Goal: Task Accomplishment & Management: Use online tool/utility

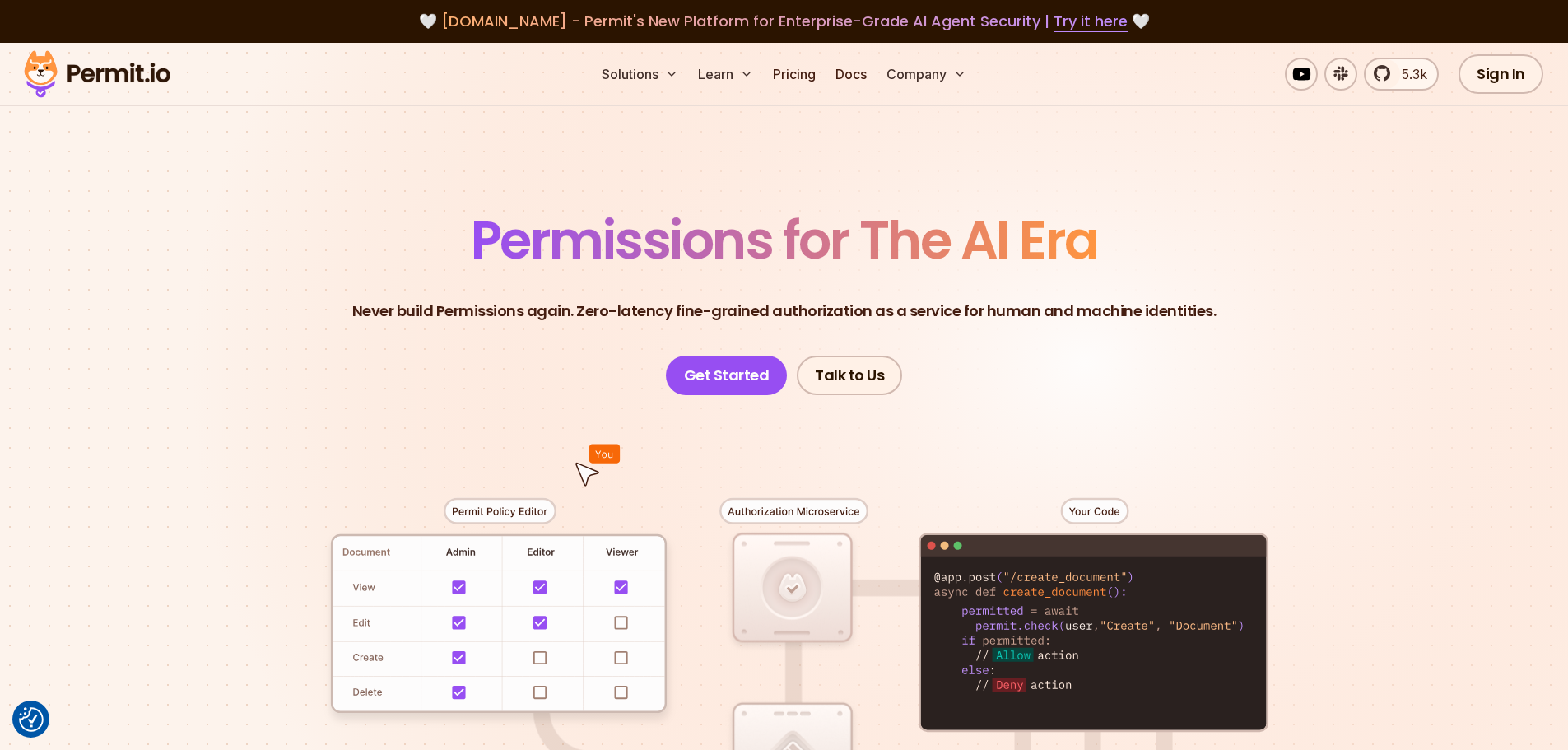
click at [1053, 148] on section "Permissions for The AI Era Never build Permissions again. Zero-latency fine-gra…" at bounding box center [784, 586] width 1568 height 1087
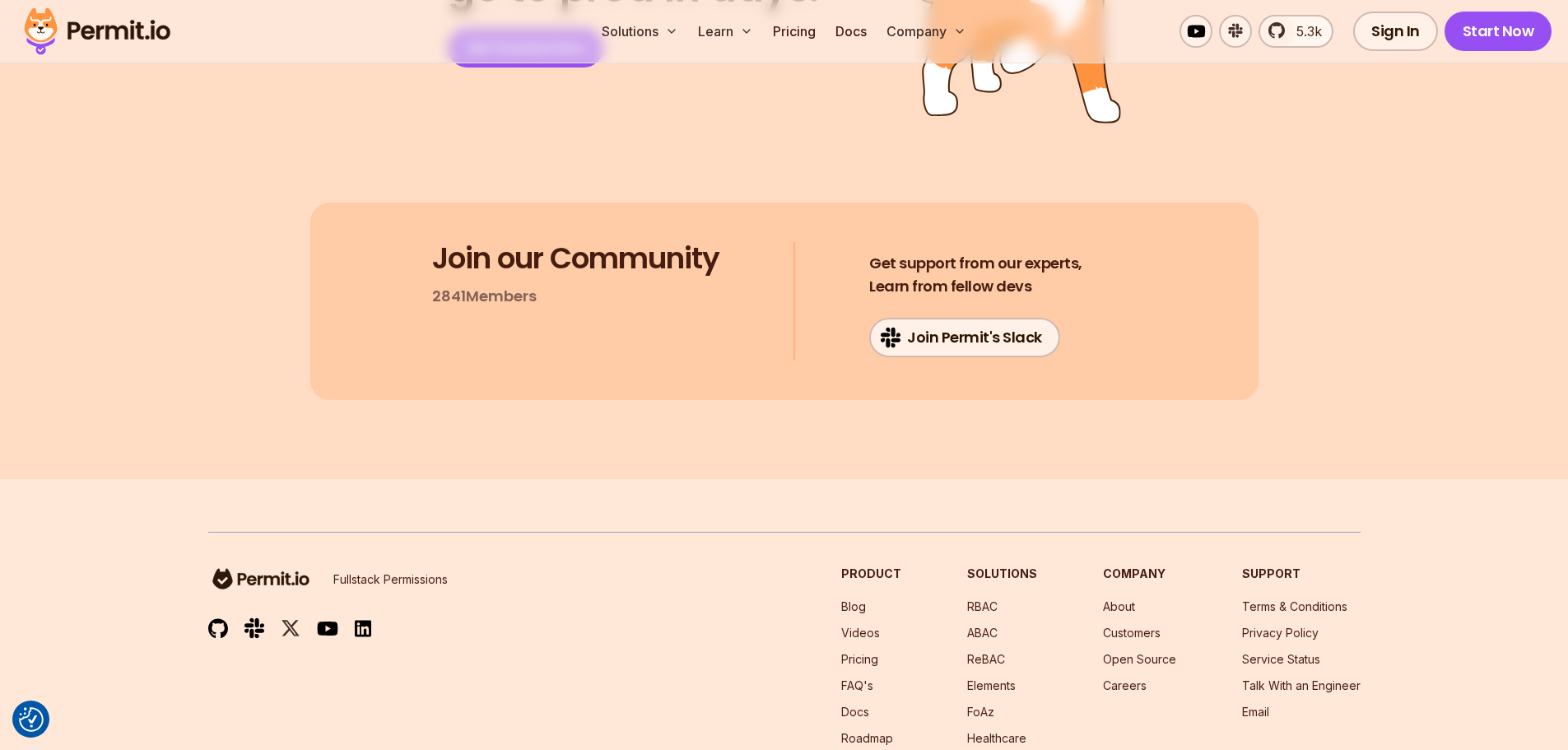
scroll to position [8897, 0]
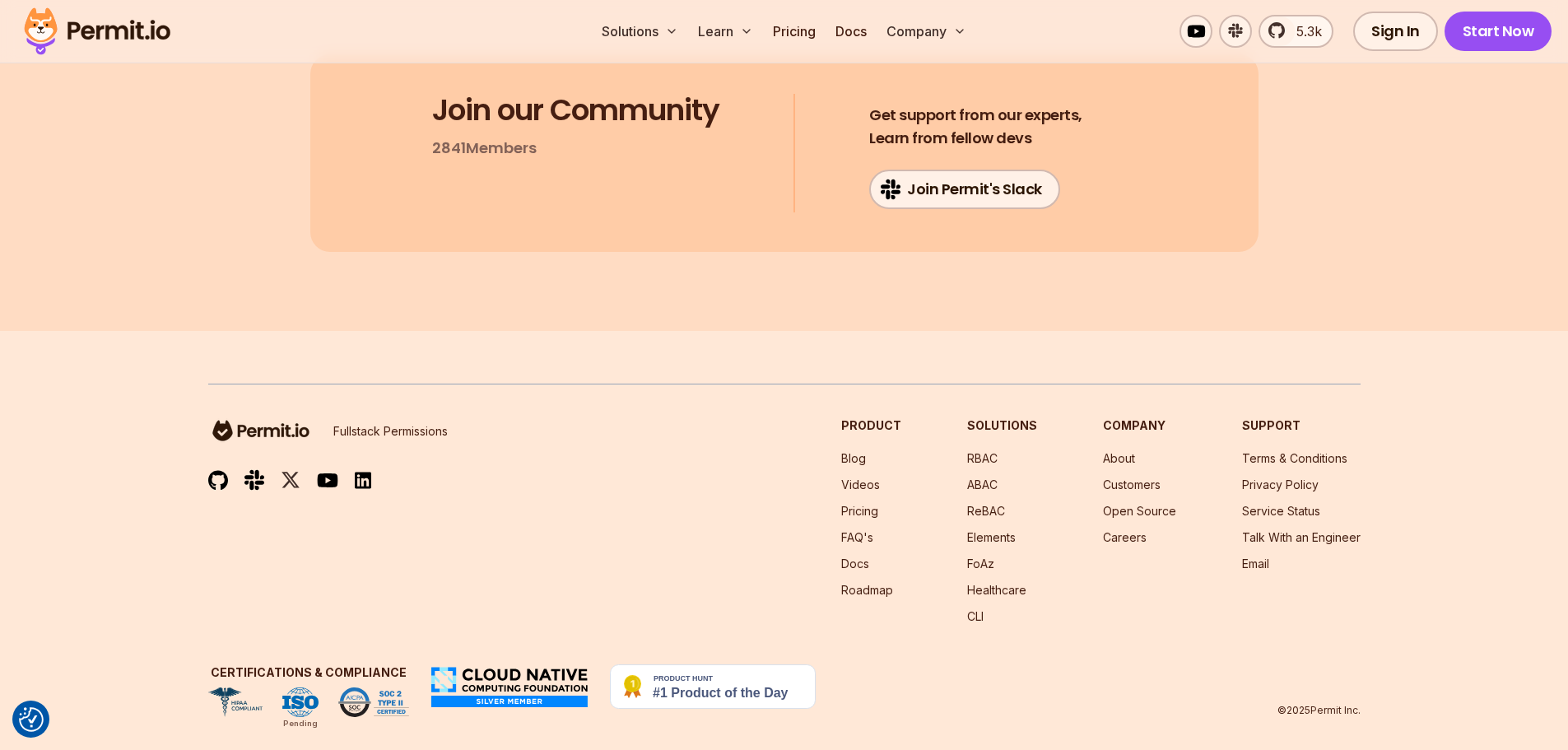
click at [710, 604] on div "Fullstack Permissions Product Blog Videos Pricing FAQ's Docs Roadmap Solutions …" at bounding box center [784, 520] width 1152 height 207
click at [590, 574] on div "Fullstack Permissions Product Blog Videos Pricing FAQ's Docs Roadmap Solutions …" at bounding box center [784, 520] width 1152 height 207
drag, startPoint x: 1363, startPoint y: 688, endPoint x: 1225, endPoint y: 679, distance: 138.3
click at [1225, 679] on footer "Fullstack Permissions Product Blog Videos Pricing FAQ's Docs Roadmap Solutions …" at bounding box center [784, 550] width 1568 height 439
click at [1225, 679] on div "Certifications & Compliance Pending © 2025 Permit Inc." at bounding box center [784, 691] width 1152 height 53
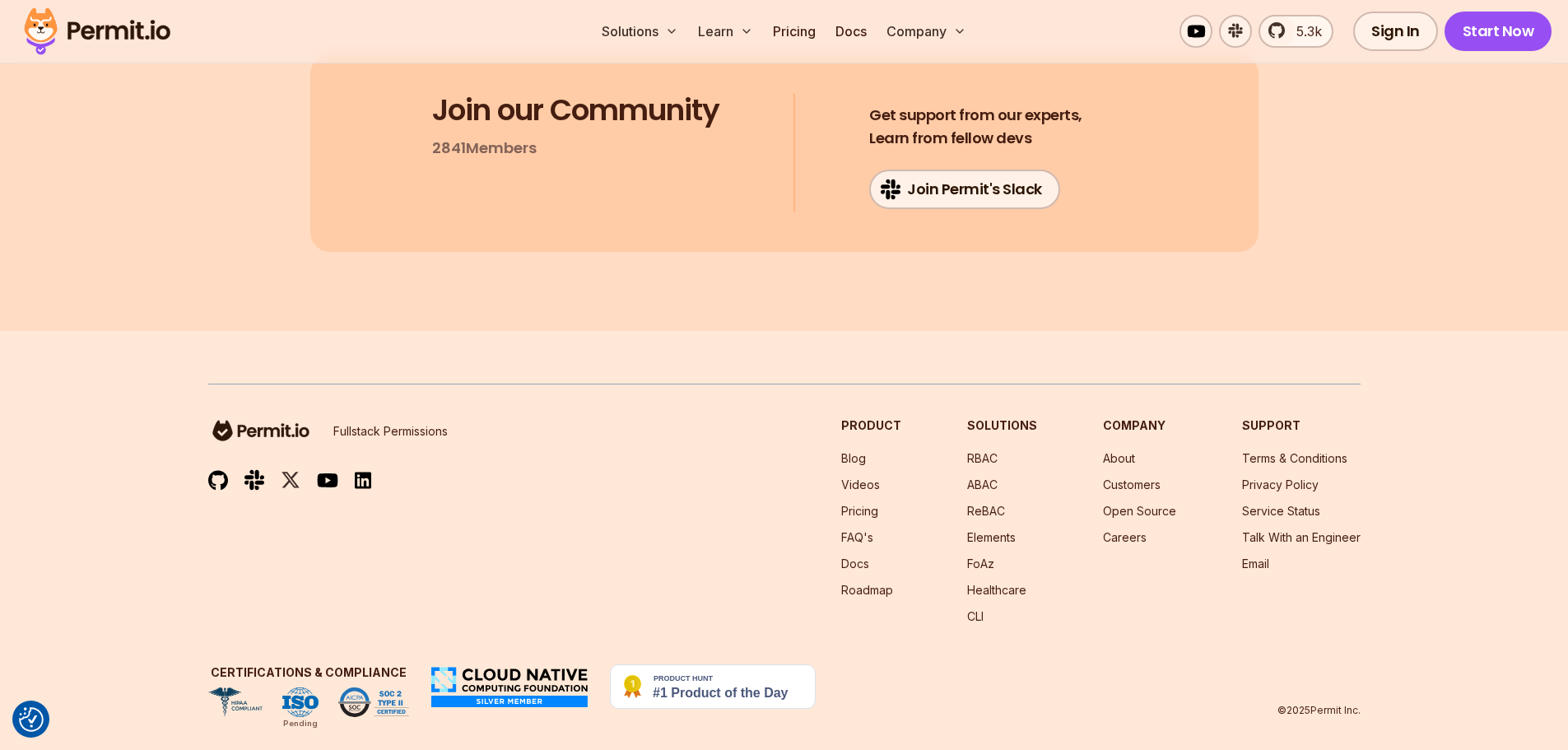
drag, startPoint x: 1215, startPoint y: 688, endPoint x: 1476, endPoint y: 686, distance: 261.0
click at [1476, 686] on footer "Fullstack Permissions Product Blog Videos Pricing FAQ's Docs Roadmap Solutions …" at bounding box center [784, 550] width 1568 height 439
click at [1473, 683] on footer "Fullstack Permissions Product Blog Videos Pricing FAQ's Docs Roadmap Solutions …" at bounding box center [784, 550] width 1568 height 439
drag, startPoint x: 1471, startPoint y: 660, endPoint x: 1146, endPoint y: 688, distance: 326.2
click at [1146, 688] on footer "Fullstack Permissions Product Blog Videos Pricing FAQ's Docs Roadmap Solutions …" at bounding box center [784, 550] width 1568 height 439
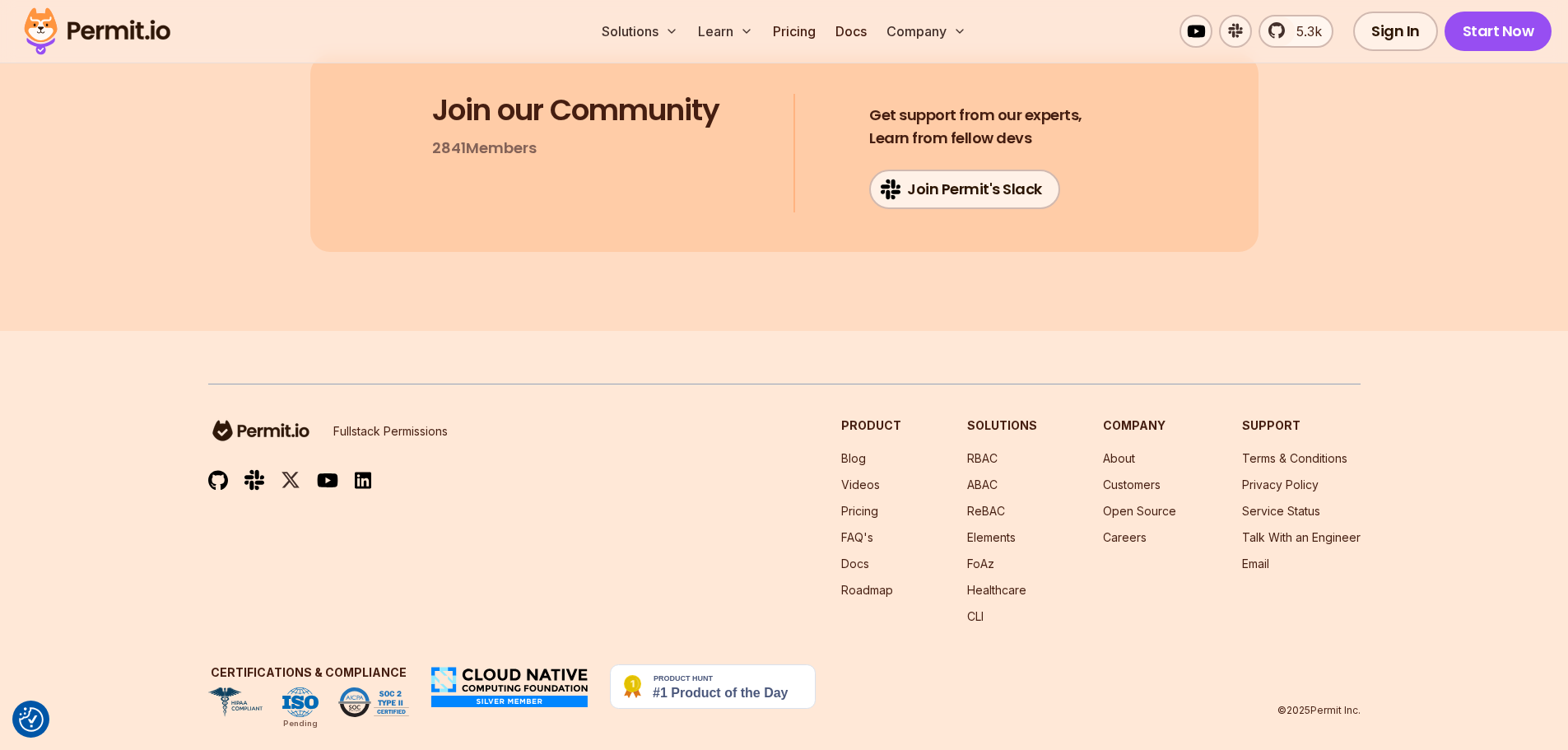
click at [1146, 678] on div "Certifications & Compliance Pending © 2025 Permit Inc." at bounding box center [784, 691] width 1152 height 53
click at [1262, 557] on link "Email" at bounding box center [1255, 563] width 27 height 14
click at [1436, 372] on footer "Fullstack Permissions Product Blog Videos Pricing FAQ's Docs Roadmap Solutions …" at bounding box center [784, 550] width 1568 height 439
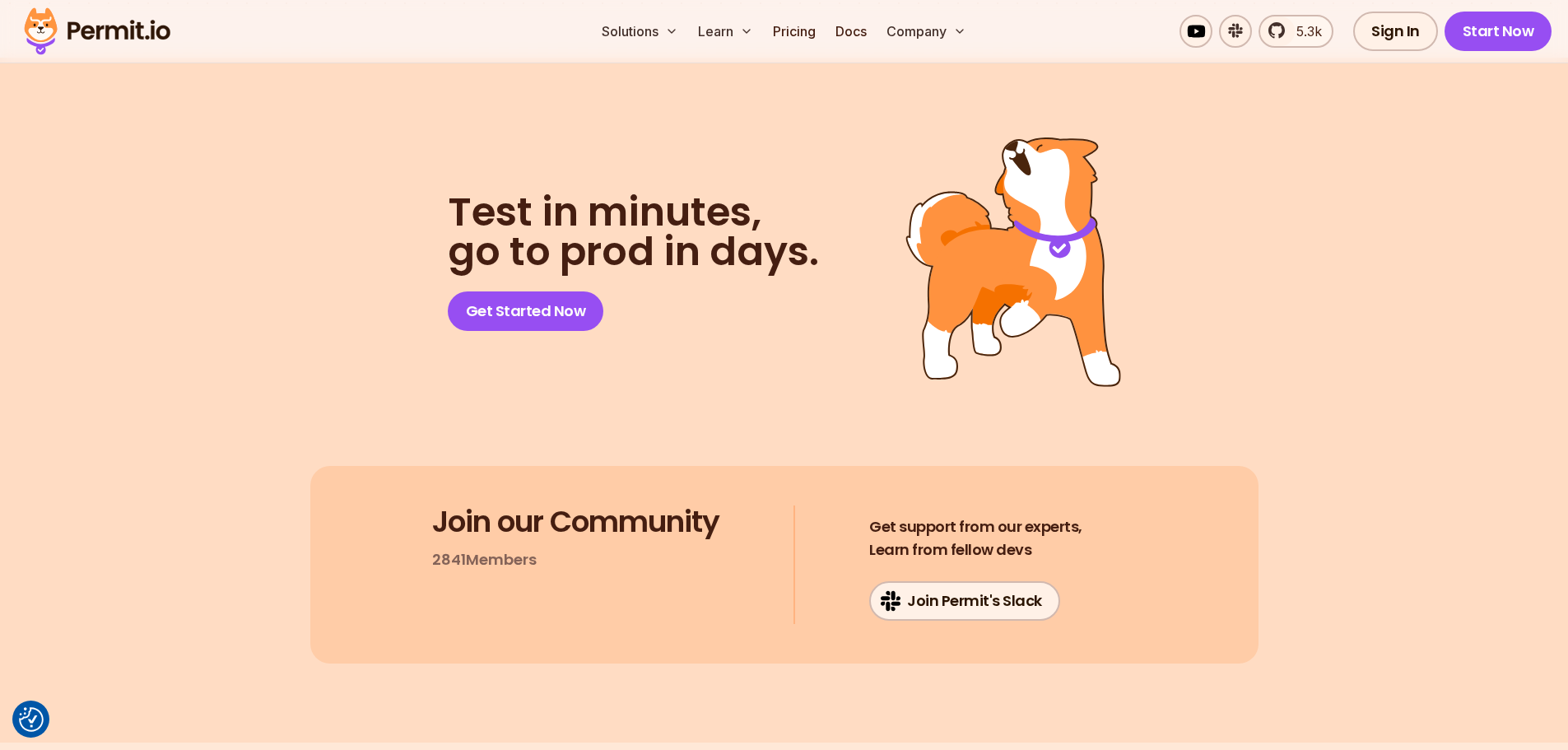
scroll to position [1859, 0]
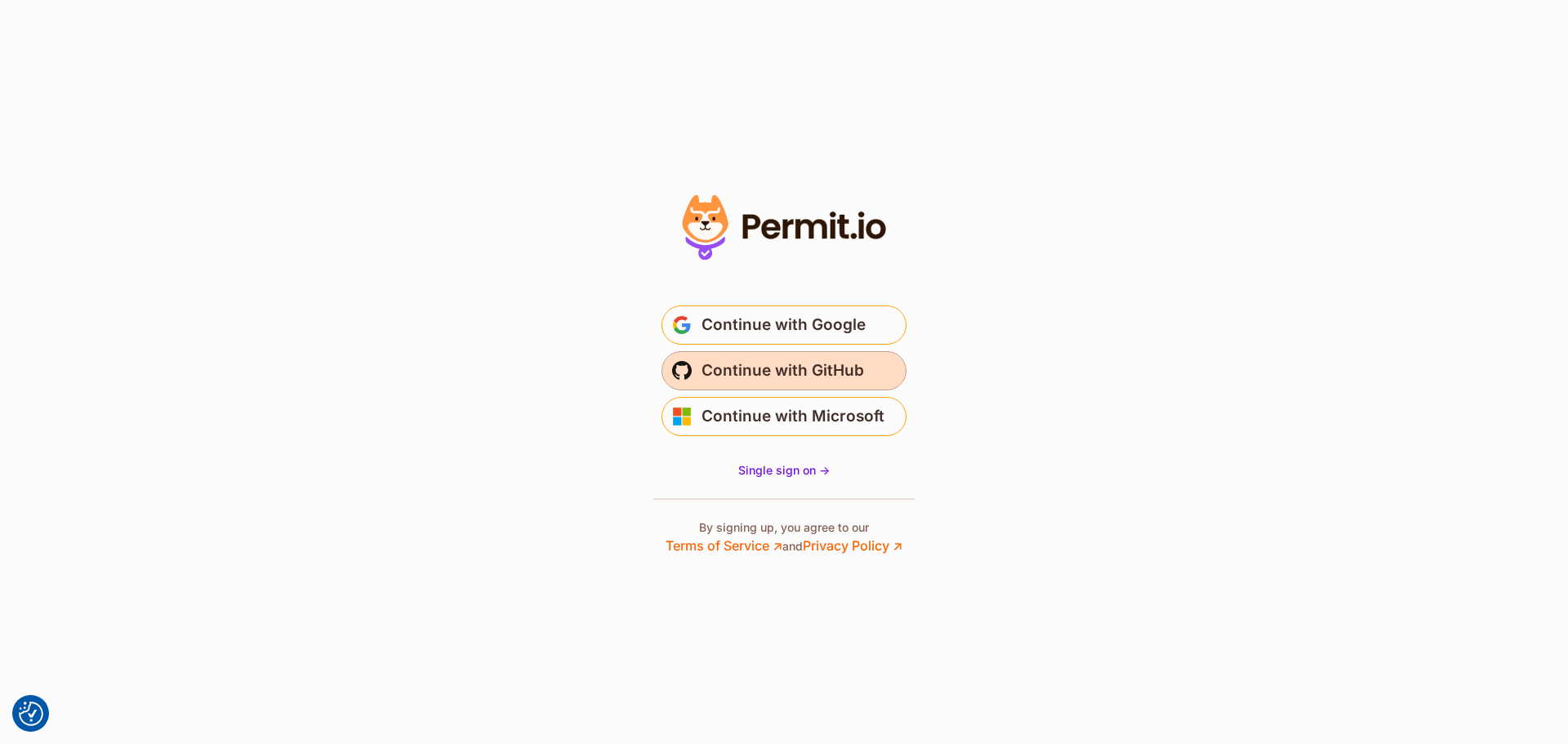
click at [854, 365] on span "Continue with GitHub" at bounding box center [783, 371] width 162 height 26
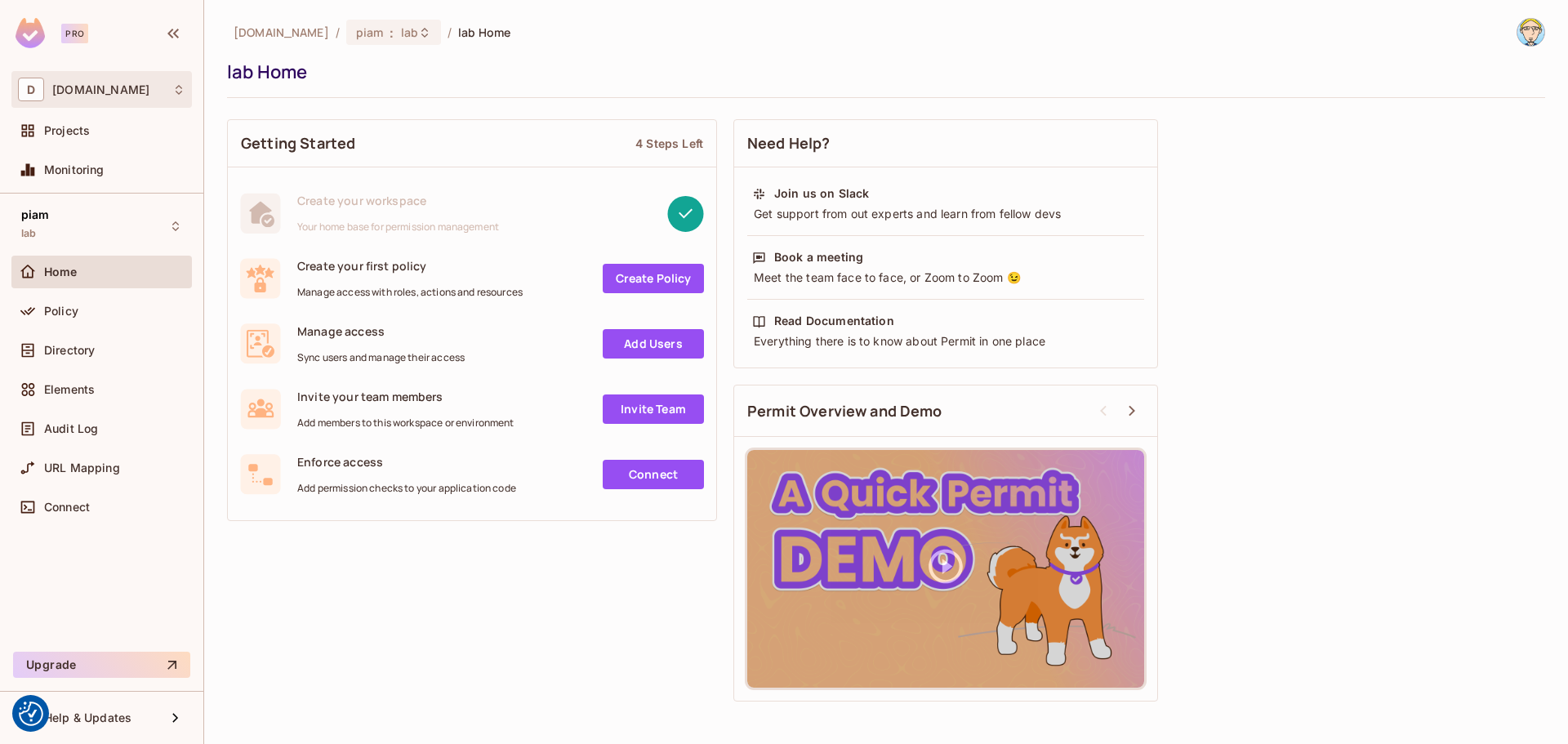
click at [110, 96] on div "D datev.de" at bounding box center [102, 89] width 167 height 24
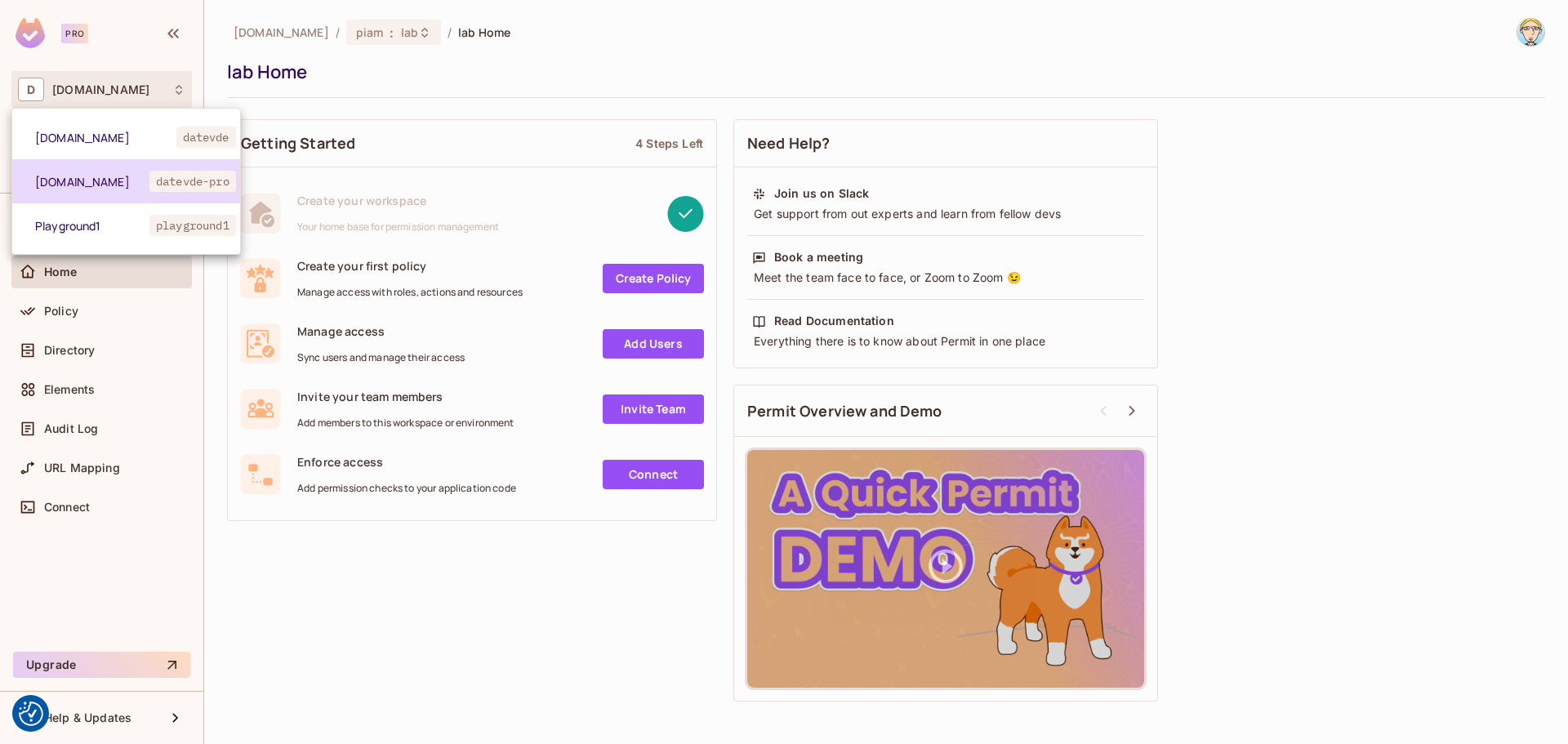
click at [110, 192] on li "datev.de datevde-pro" at bounding box center [126, 181] width 228 height 44
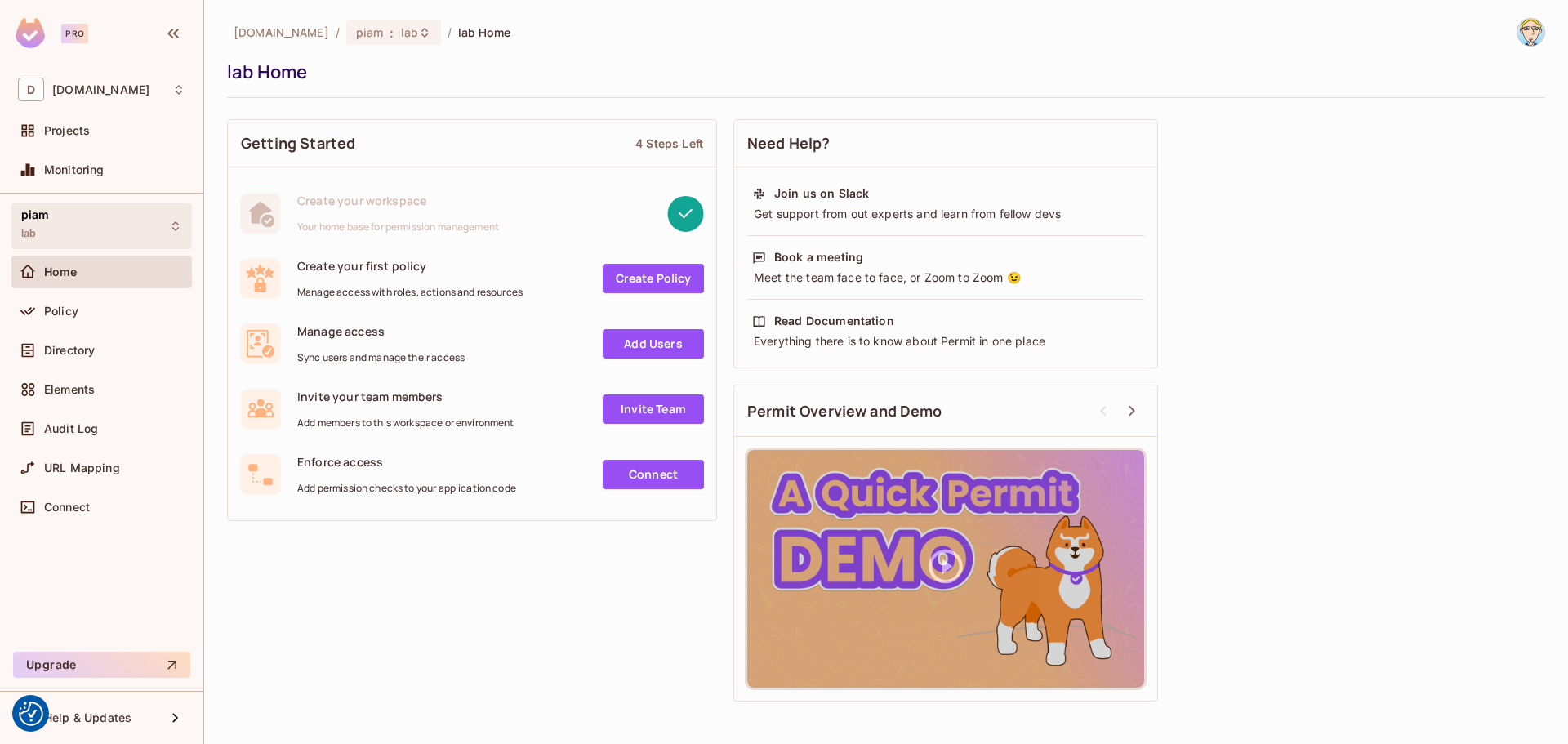
click at [81, 239] on div "piam lab" at bounding box center [102, 225] width 180 height 45
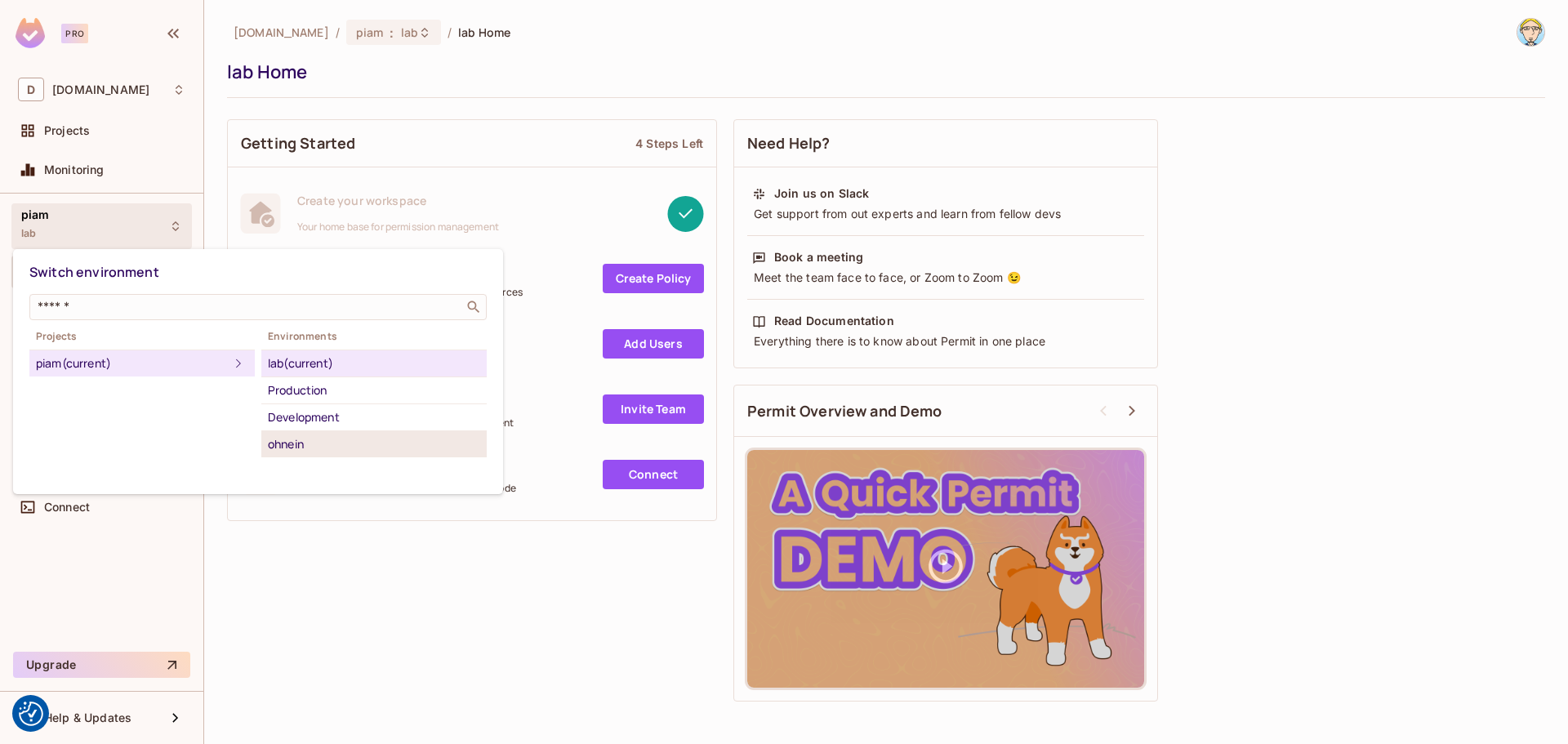
click at [328, 450] on div "ohnein" at bounding box center [374, 444] width 212 height 20
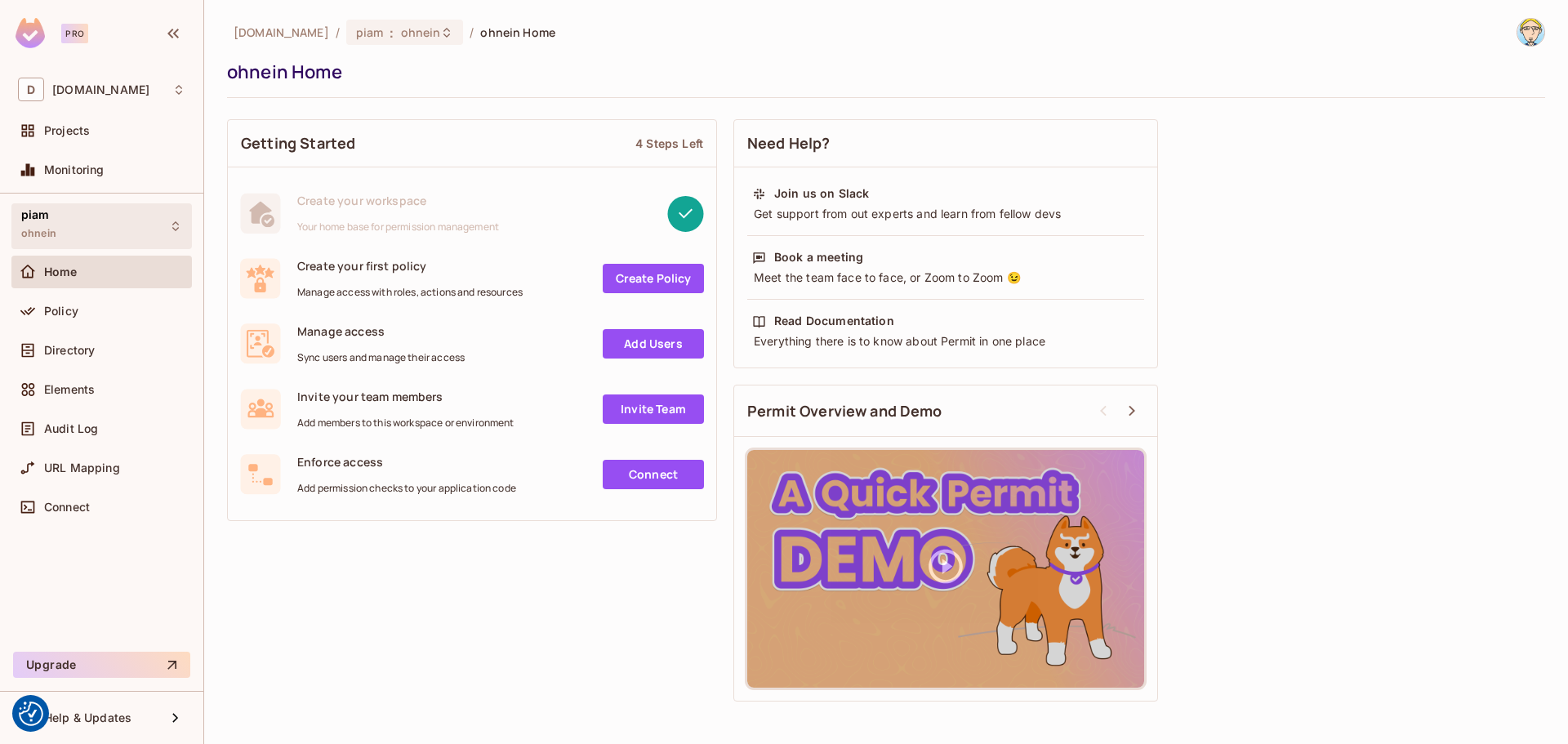
click at [167, 220] on div "piam ohnein" at bounding box center [102, 225] width 180 height 45
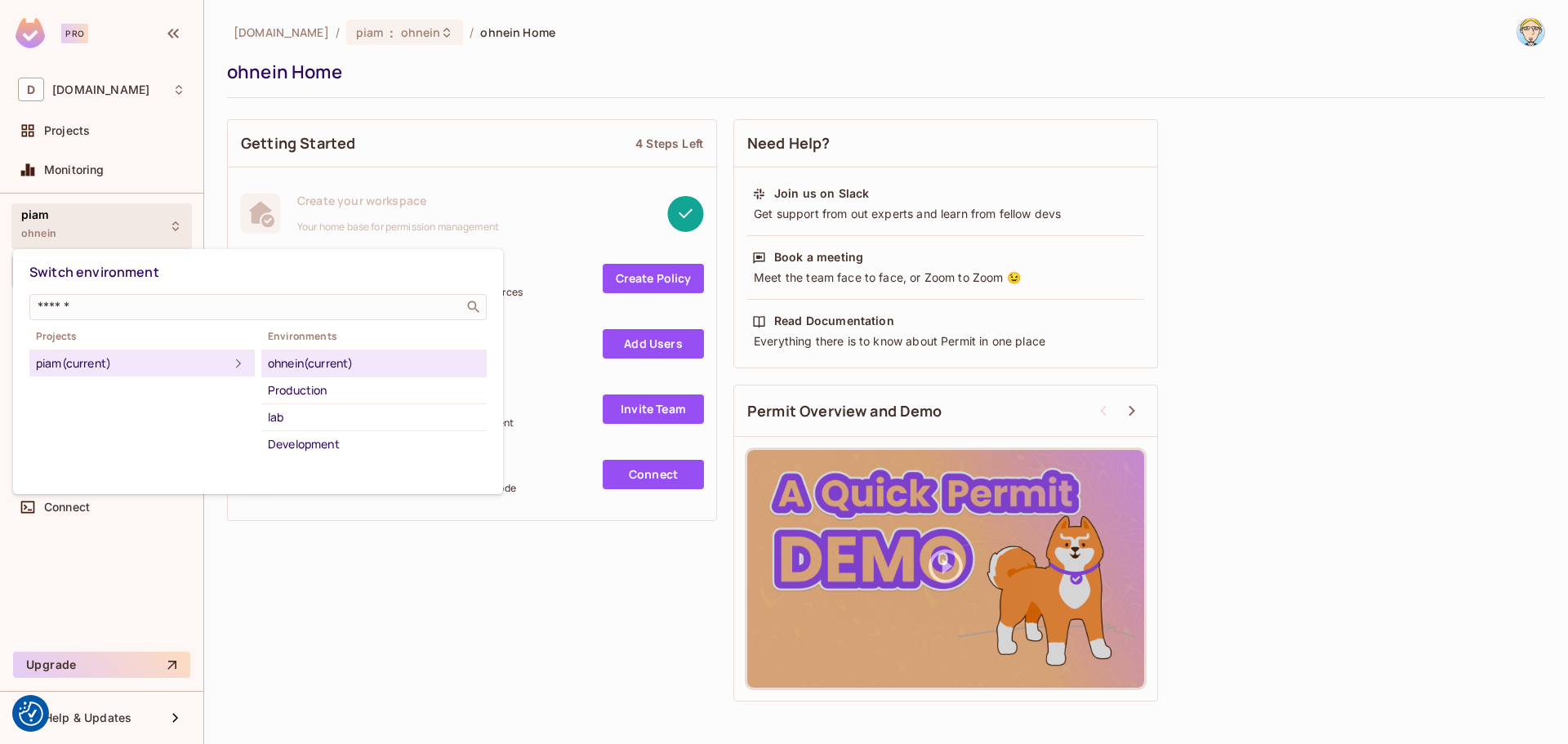
click at [69, 363] on div "piam (current)" at bounding box center [132, 364] width 193 height 20
click at [407, 593] on div at bounding box center [784, 372] width 1568 height 744
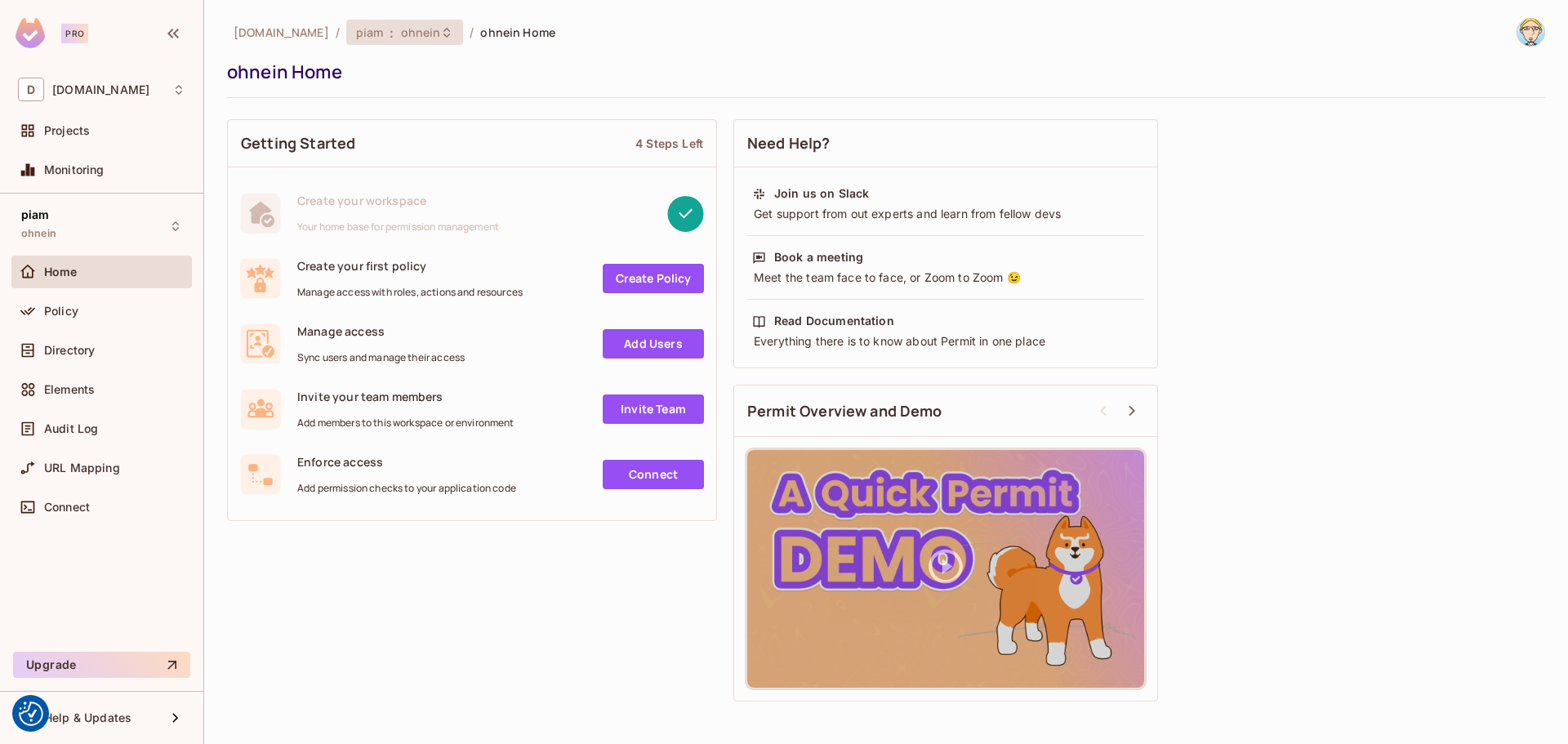
click at [401, 35] on span "ohnein" at bounding box center [420, 32] width 40 height 16
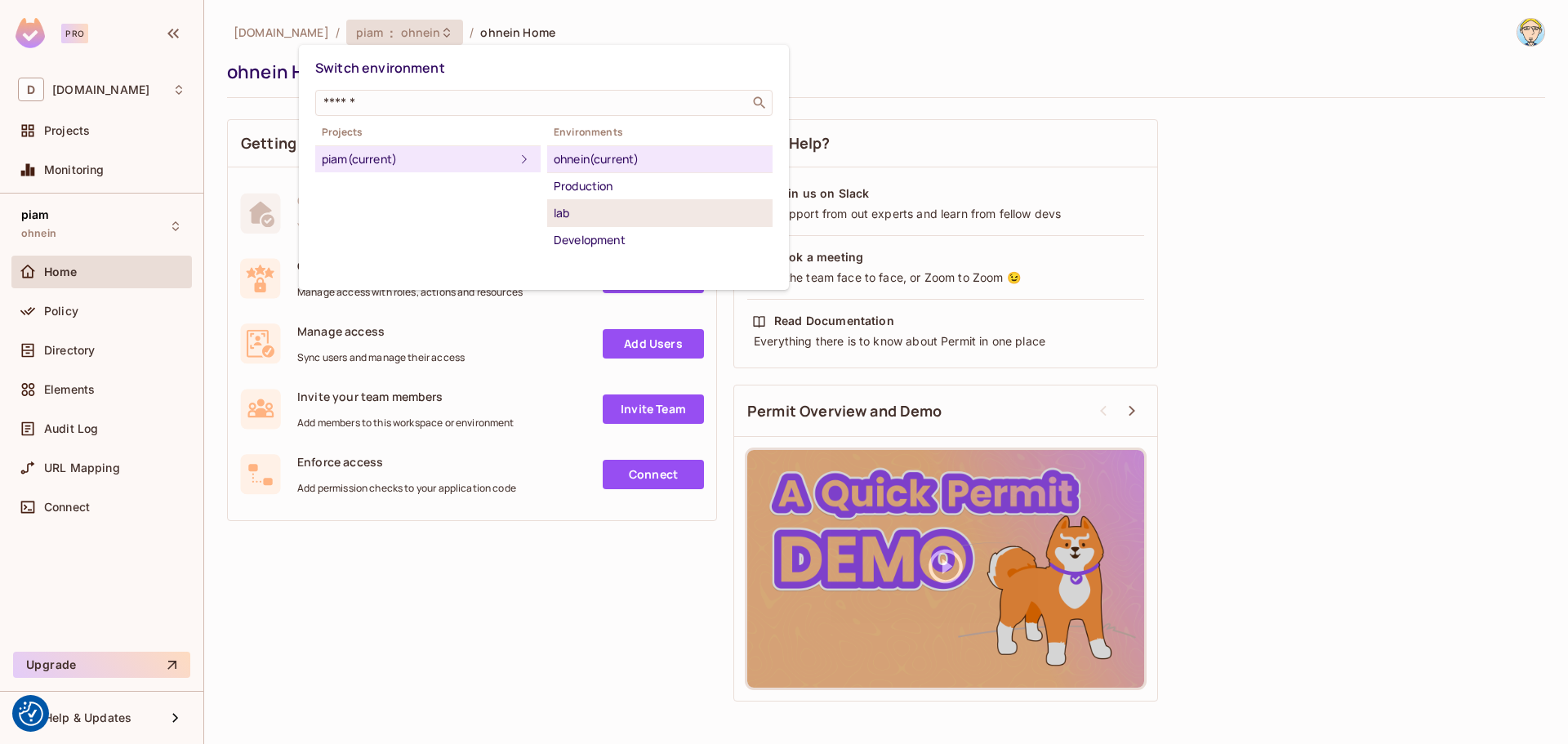
click at [678, 208] on div "lab" at bounding box center [660, 213] width 212 height 20
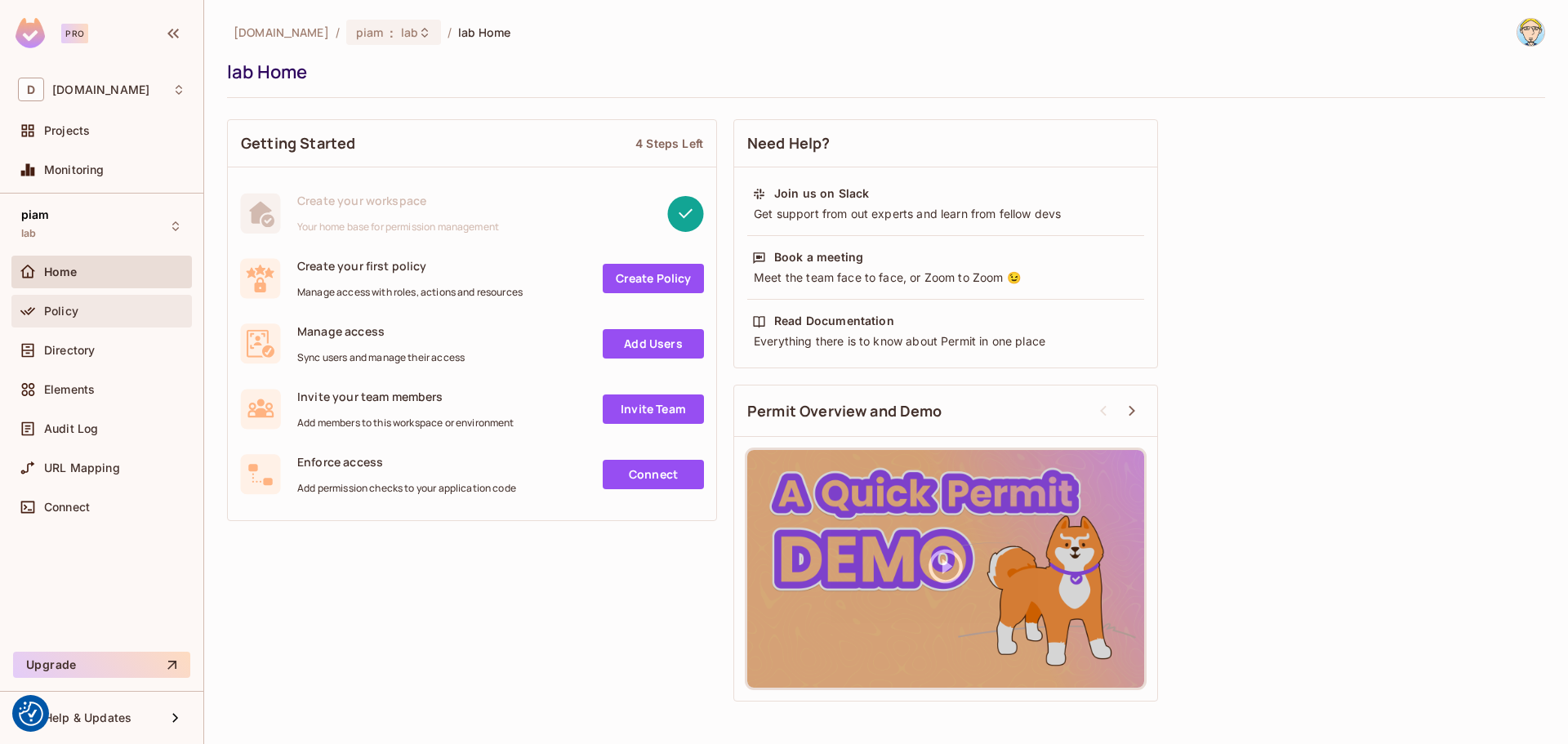
click at [83, 310] on div "Policy" at bounding box center [115, 311] width 141 height 13
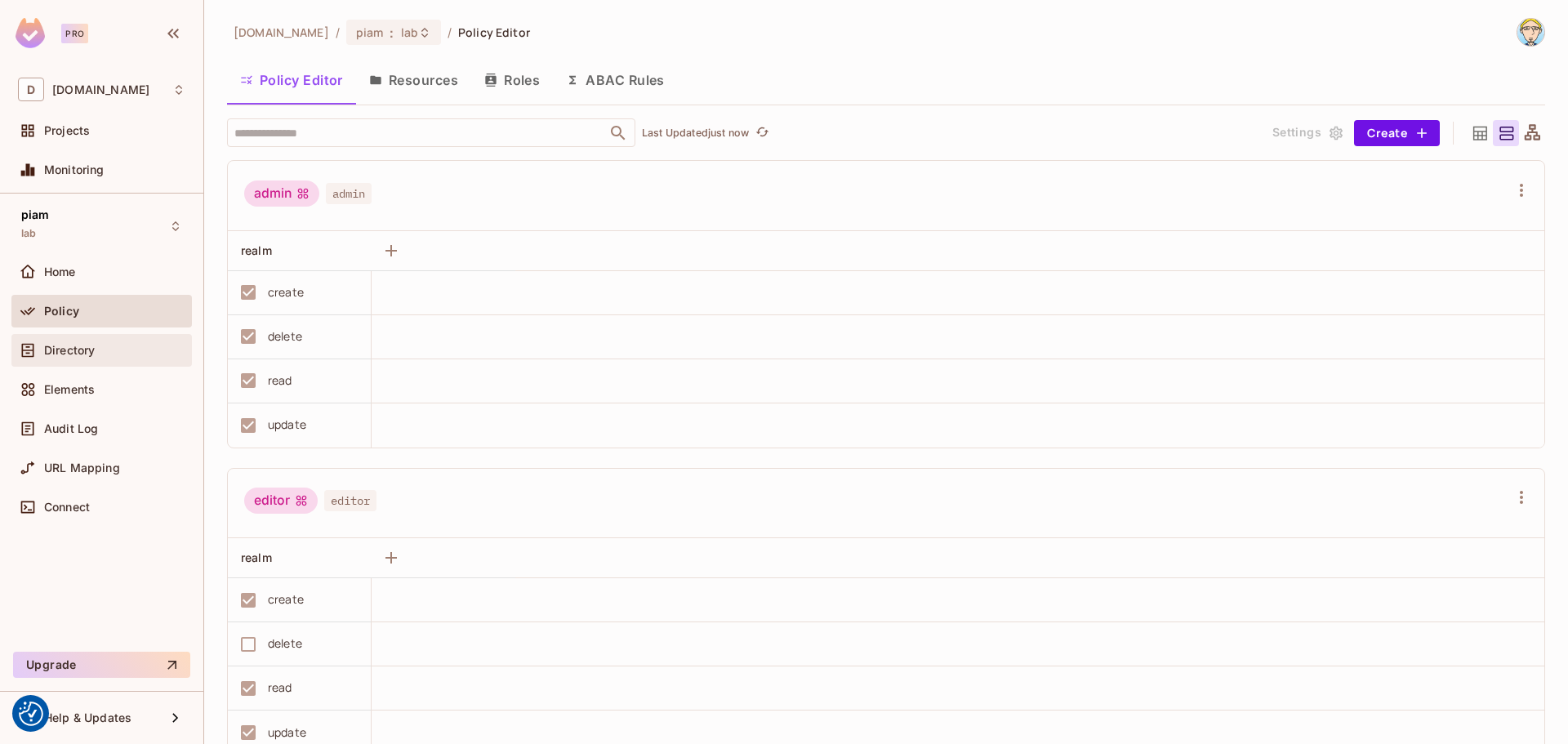
click at [75, 344] on span "Directory" at bounding box center [70, 351] width 51 height 13
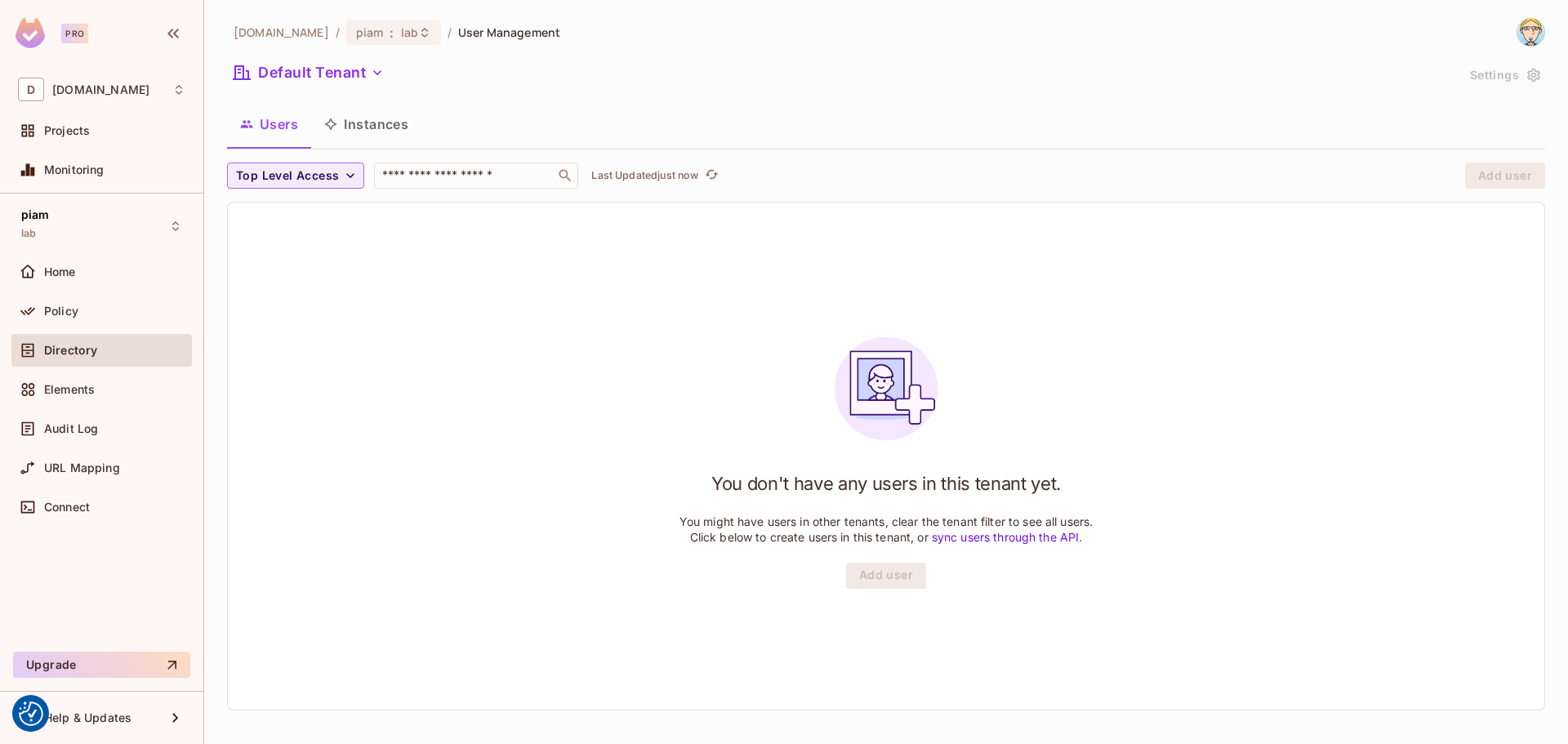
click at [347, 116] on button "Instances" at bounding box center [366, 125] width 111 height 41
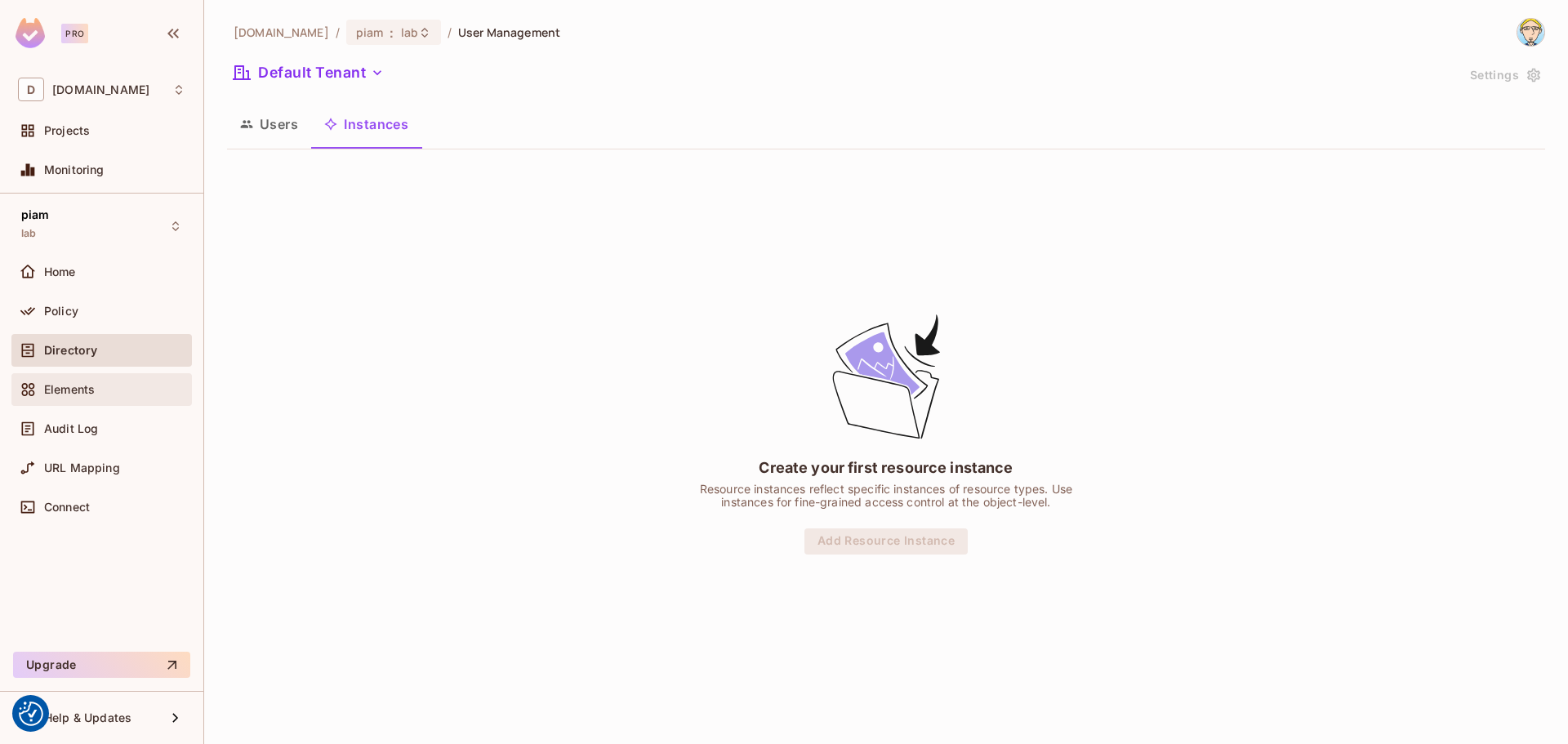
click at [65, 397] on div "Elements" at bounding box center [102, 389] width 167 height 20
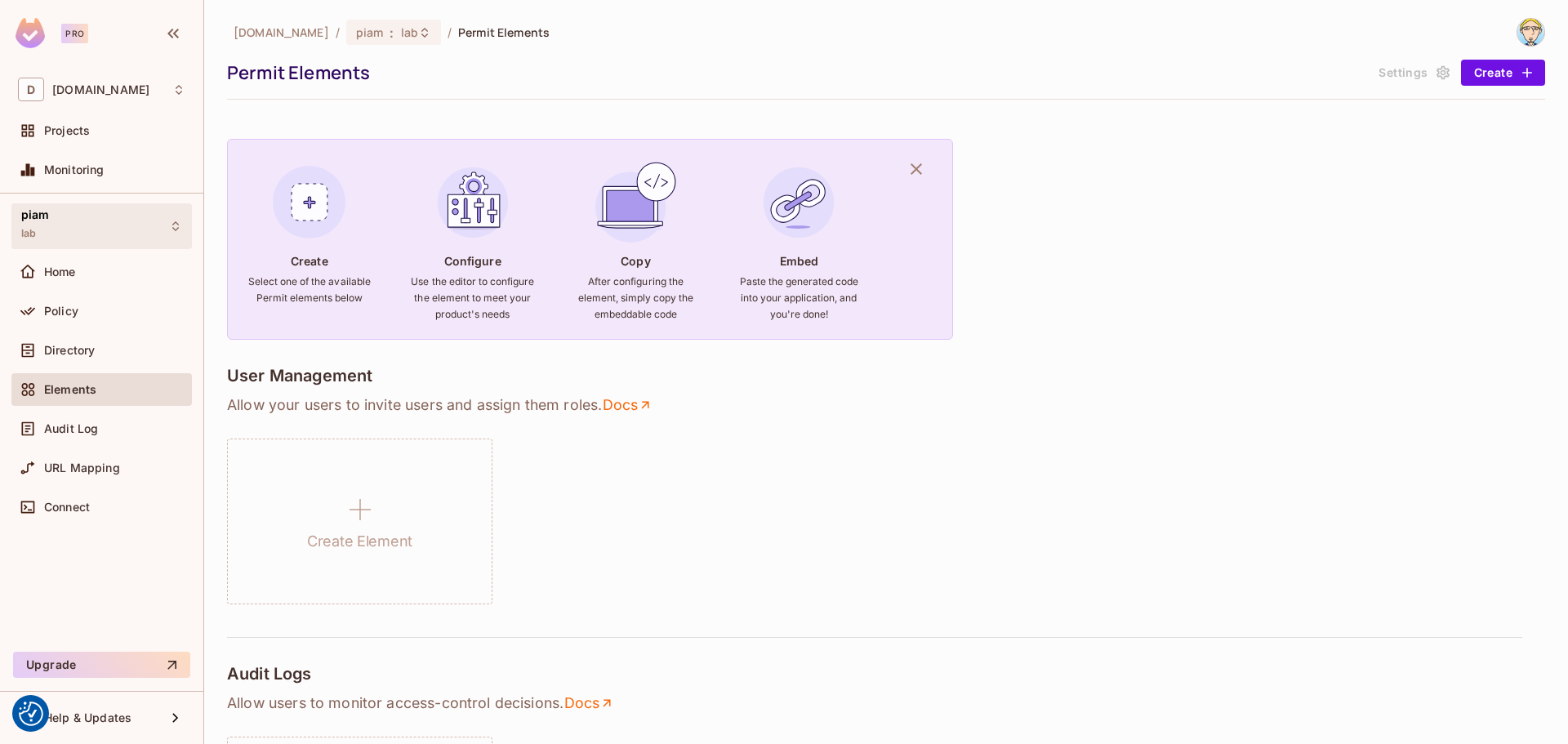
click at [157, 228] on div "piam lab" at bounding box center [102, 225] width 180 height 45
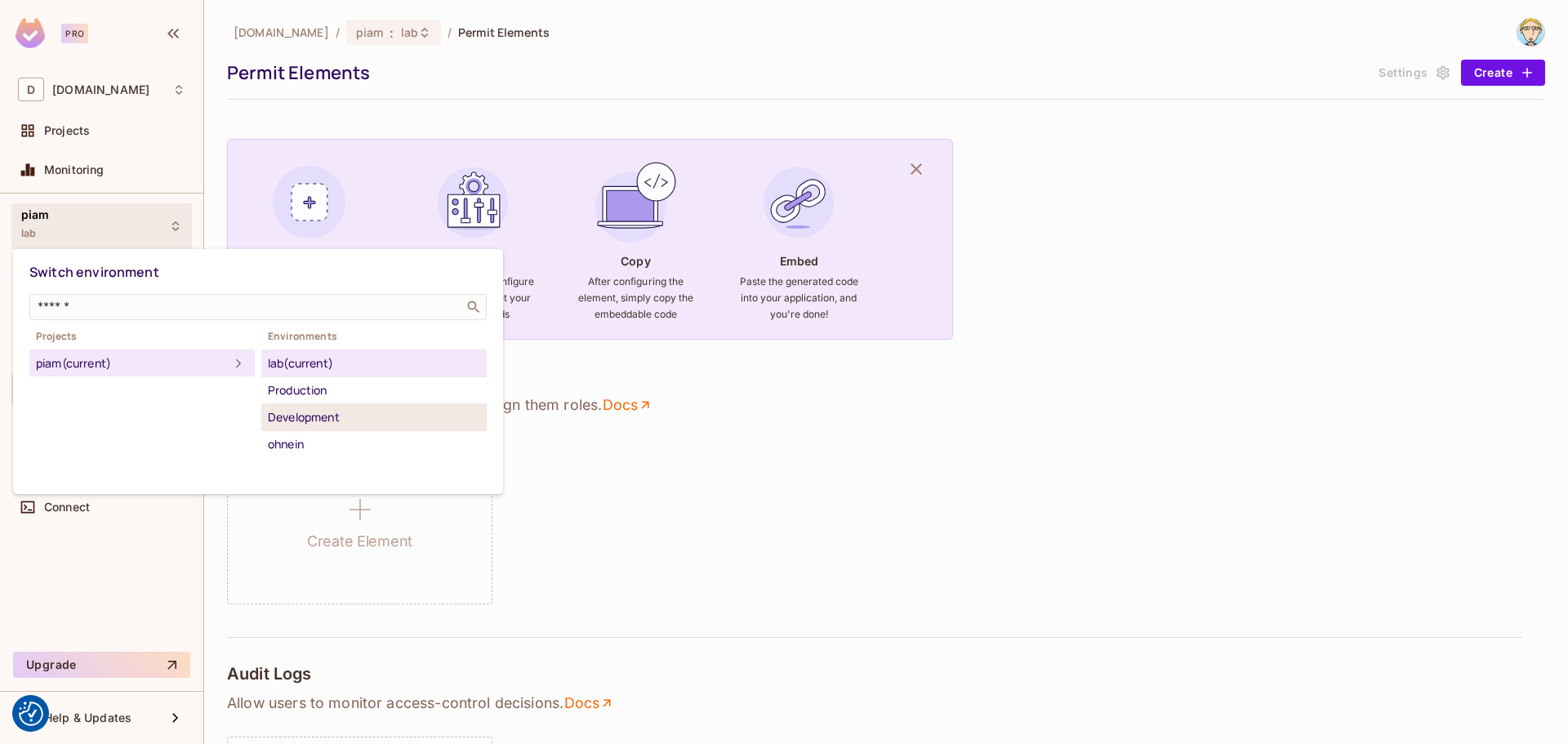
click at [288, 420] on div "Development" at bounding box center [374, 417] width 212 height 20
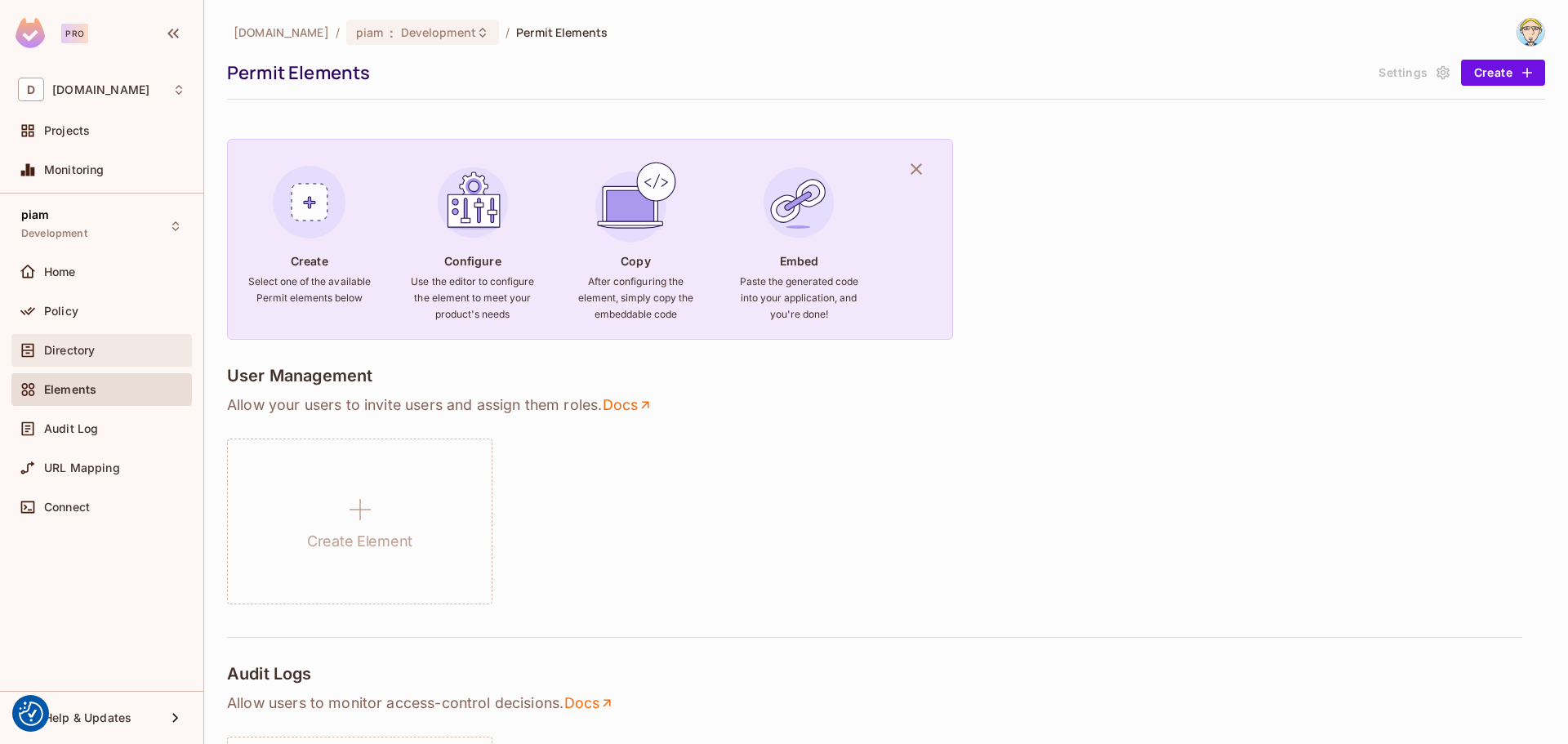
click at [66, 343] on div "Directory" at bounding box center [102, 351] width 167 height 20
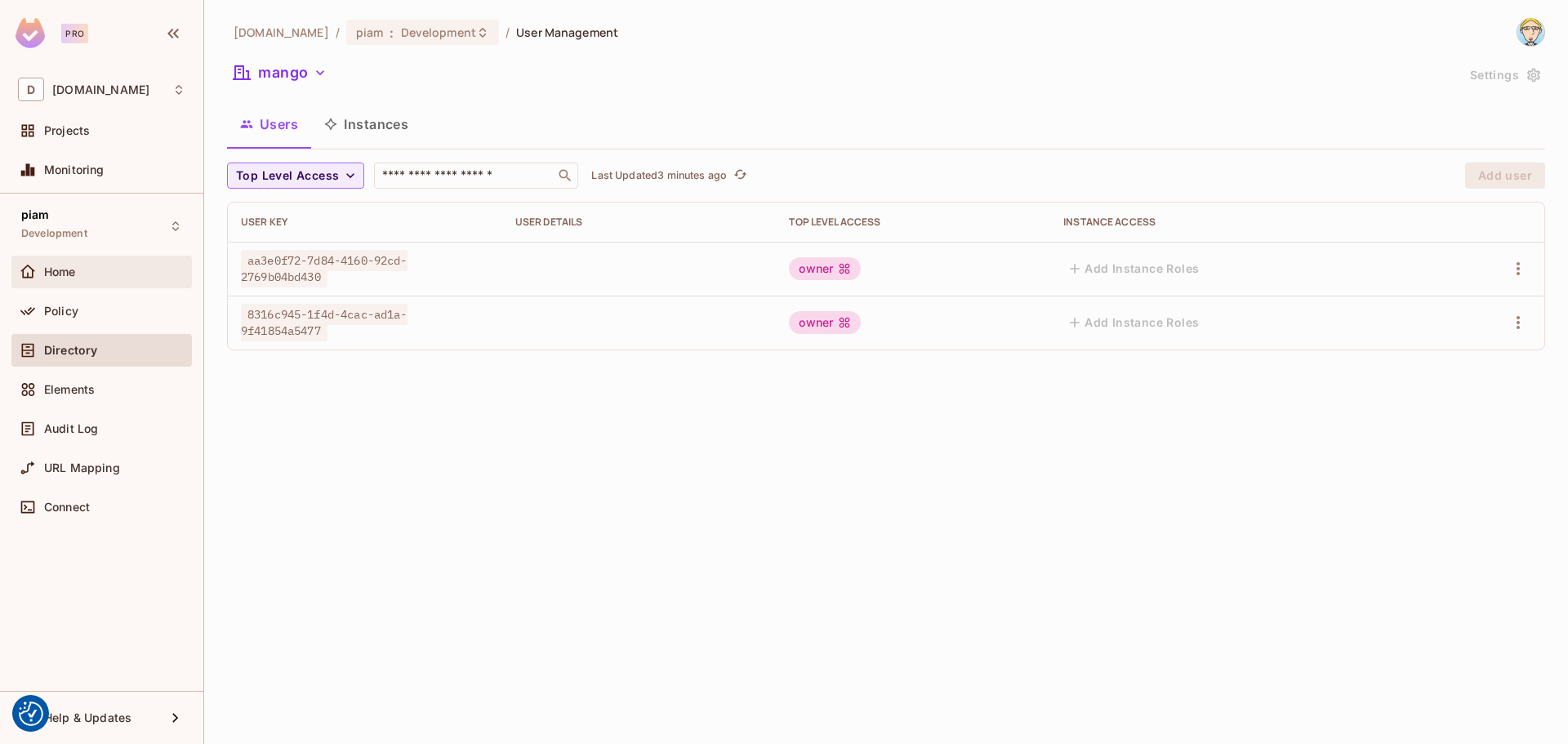
click at [69, 273] on span "Home" at bounding box center [60, 272] width 32 height 13
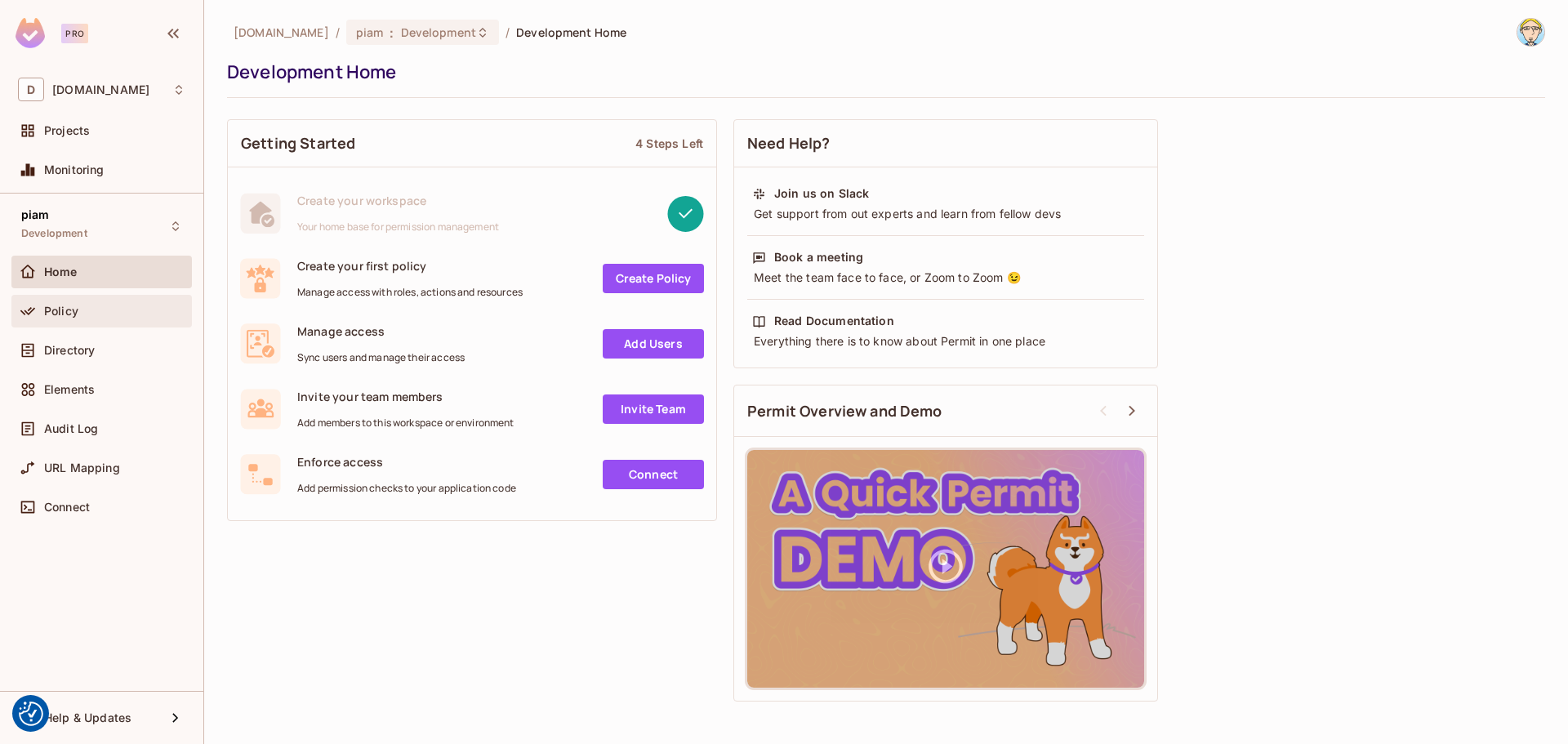
click at [66, 315] on span "Policy" at bounding box center [61, 311] width 34 height 13
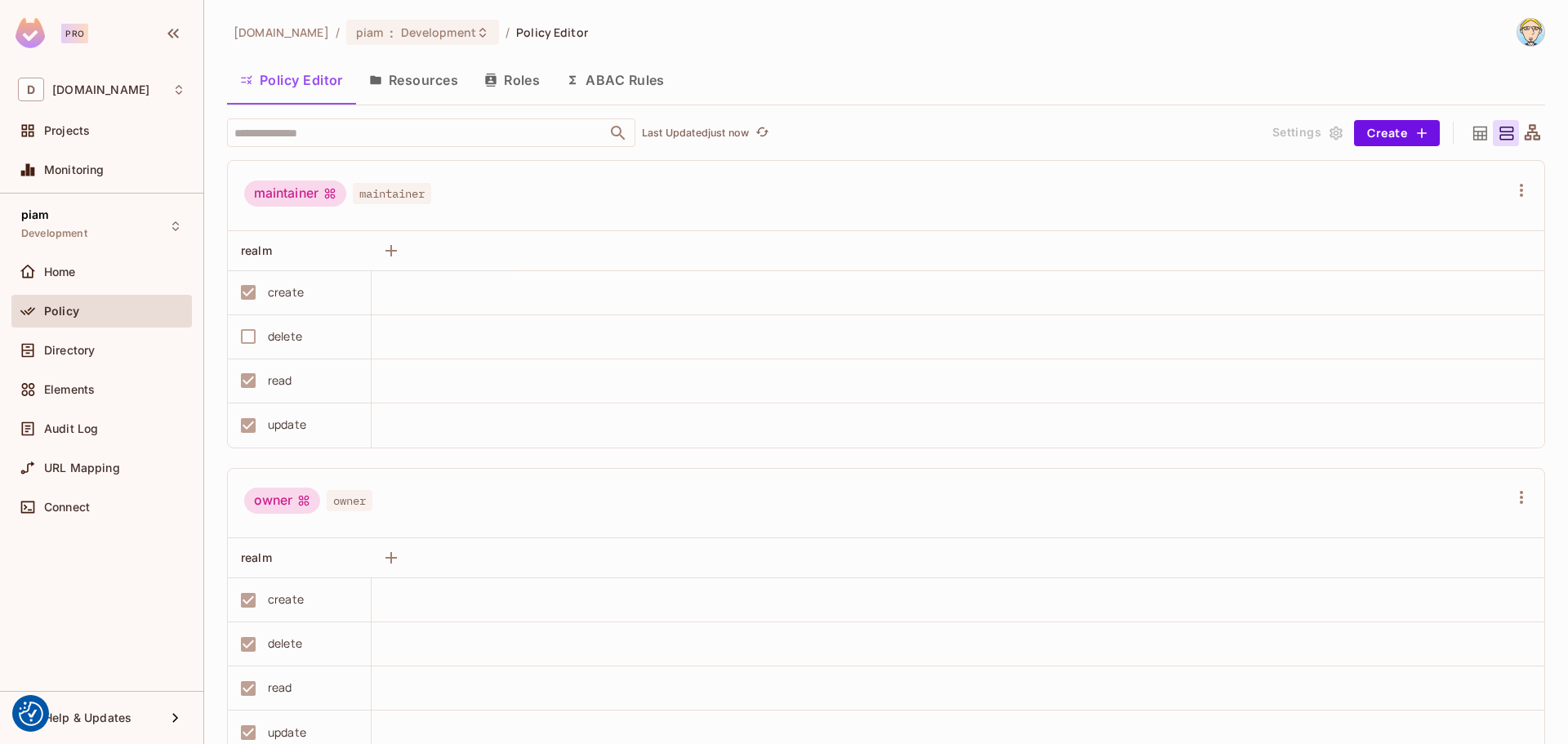
click at [598, 75] on button "ABAC Rules" at bounding box center [616, 80] width 125 height 41
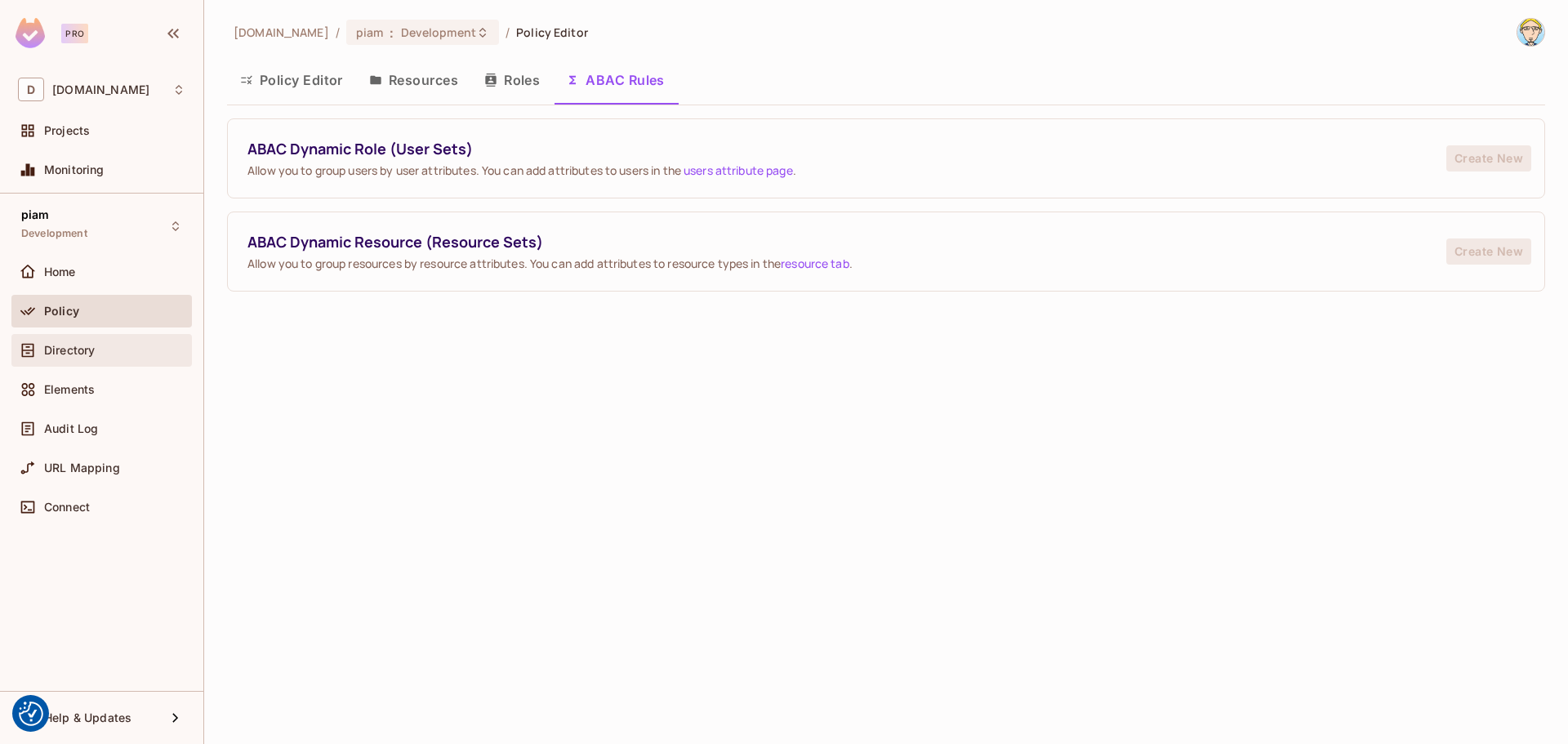
click at [88, 346] on span "Directory" at bounding box center [70, 351] width 51 height 13
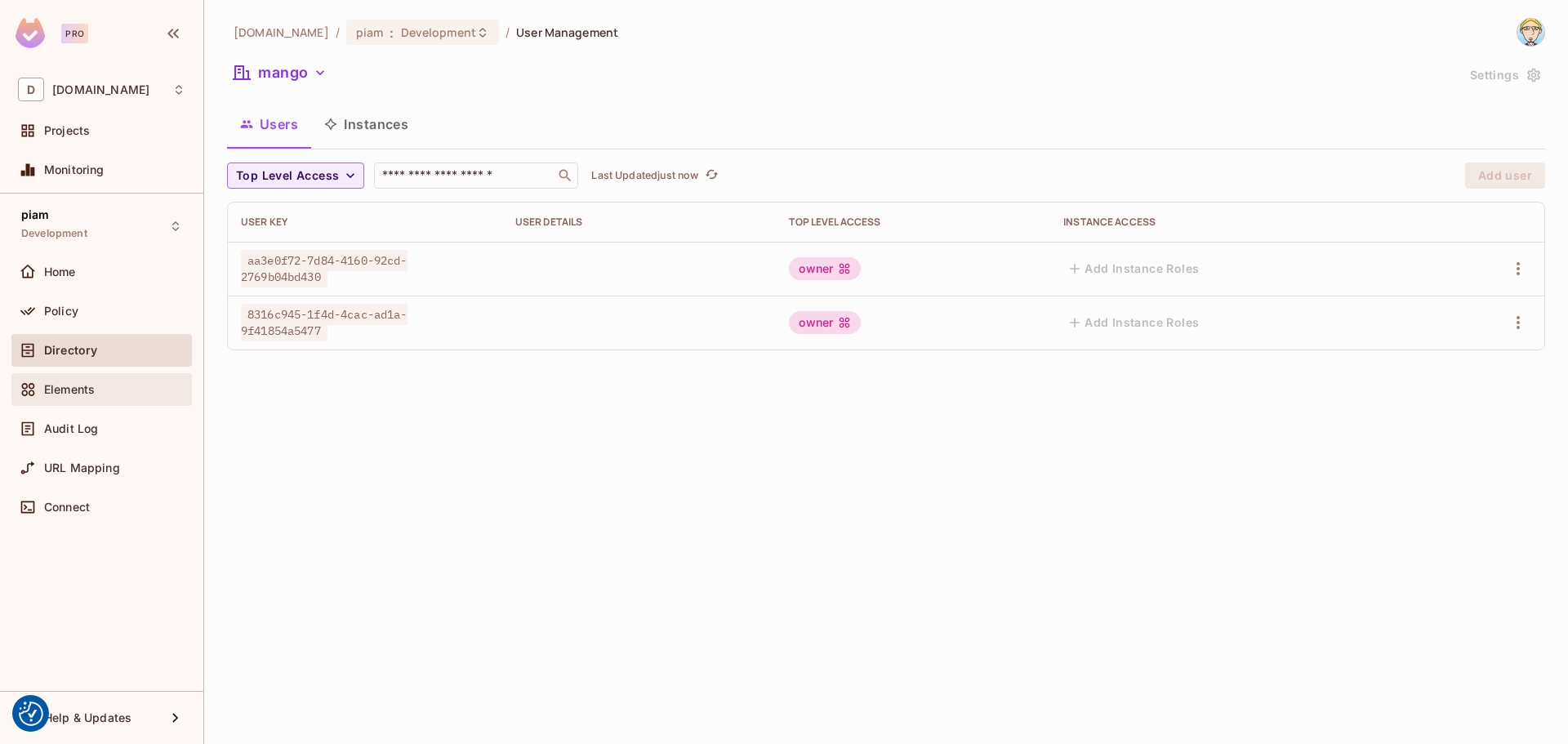
click at [88, 378] on div "Elements" at bounding box center [102, 389] width 180 height 33
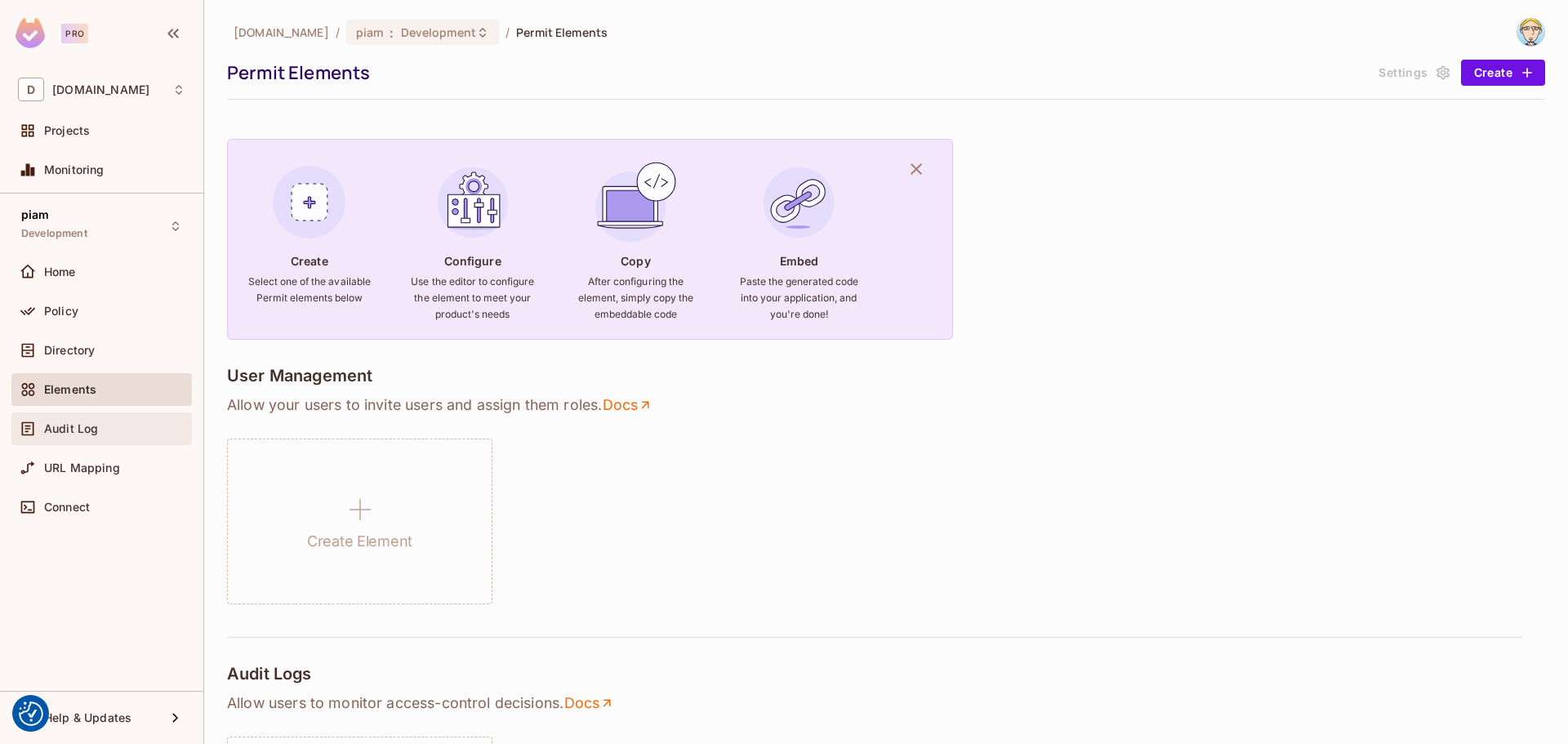
click at [86, 428] on span "Audit Log" at bounding box center [71, 429] width 54 height 13
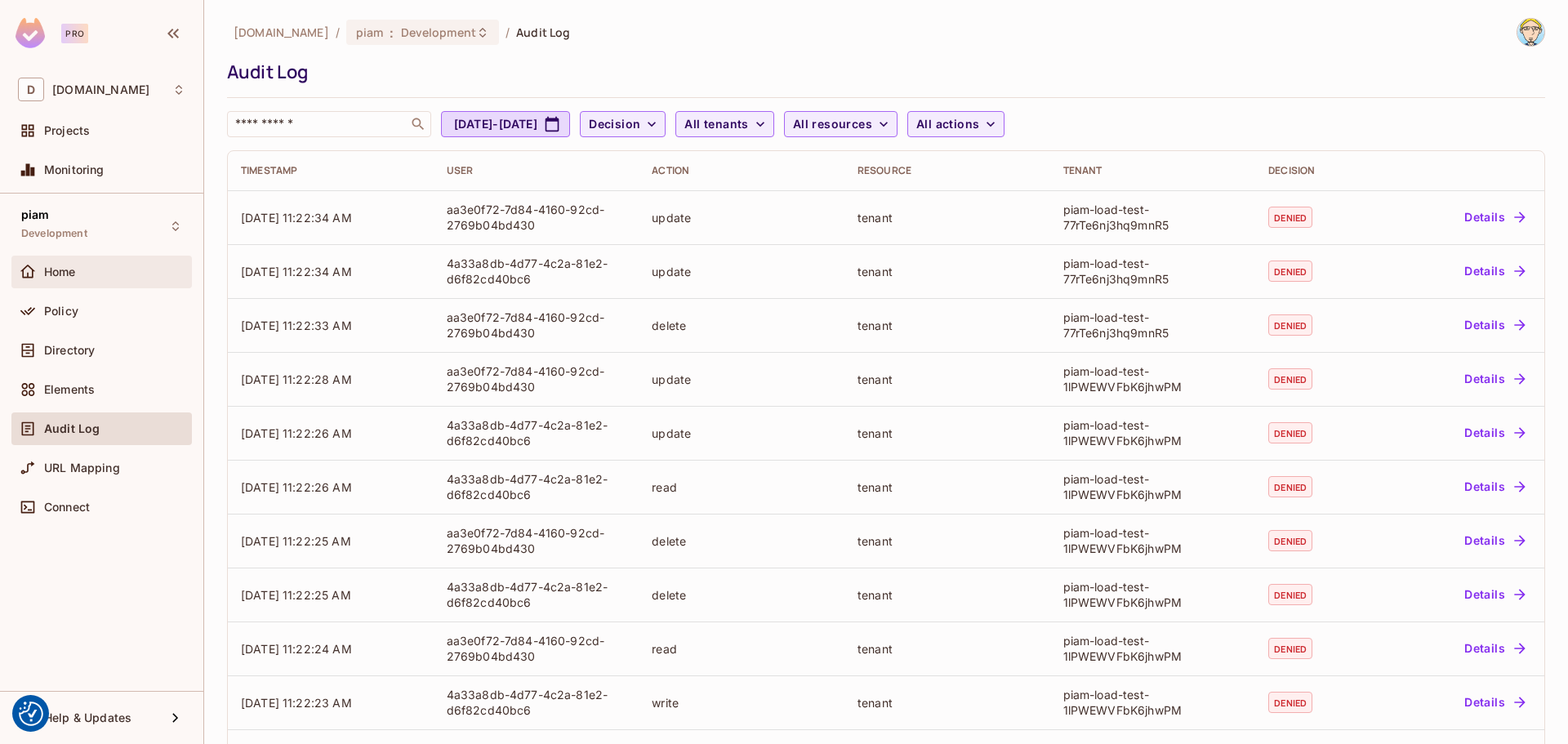
click at [101, 270] on div "Home" at bounding box center [115, 272] width 141 height 13
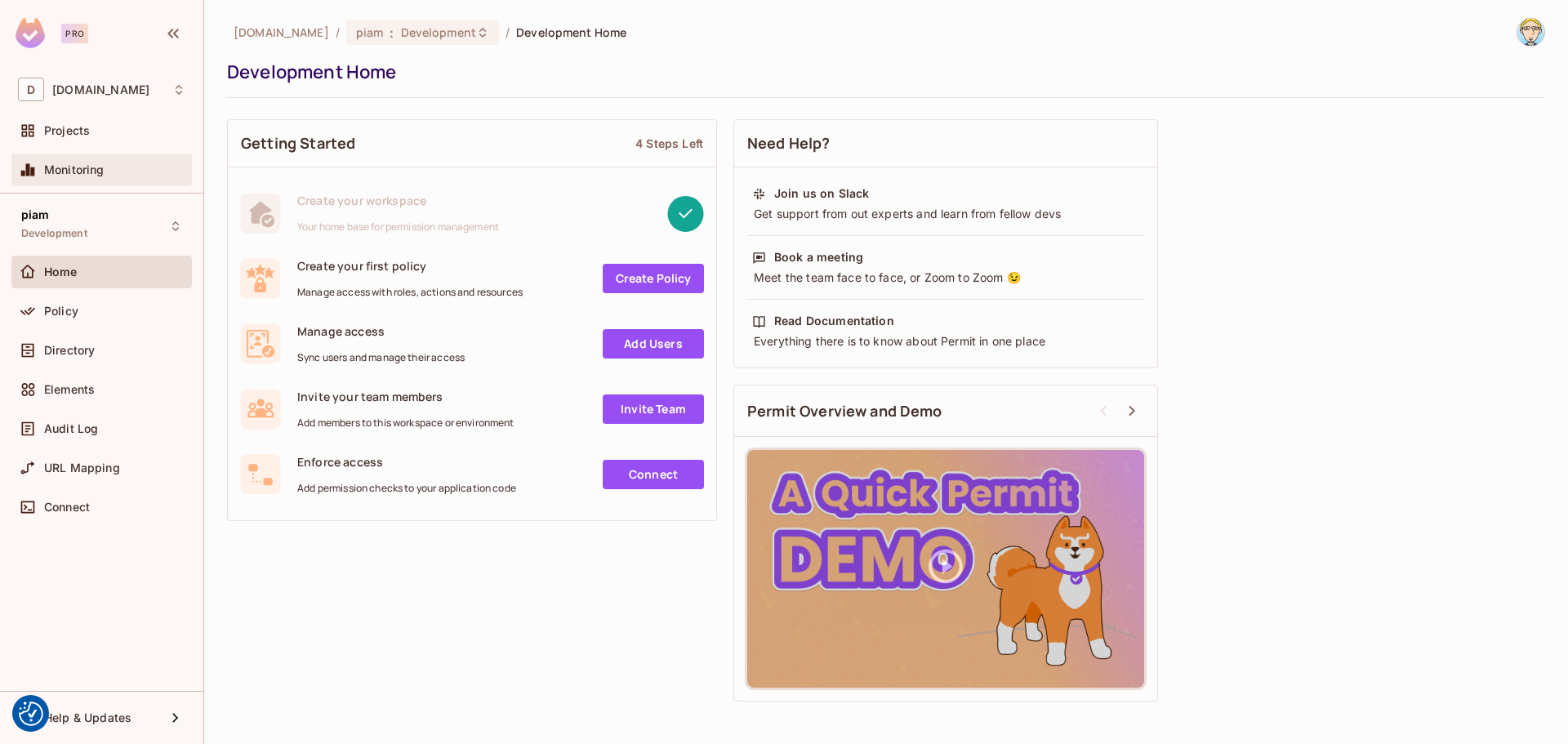
click at [79, 170] on span "Monitoring" at bounding box center [75, 170] width 61 height 13
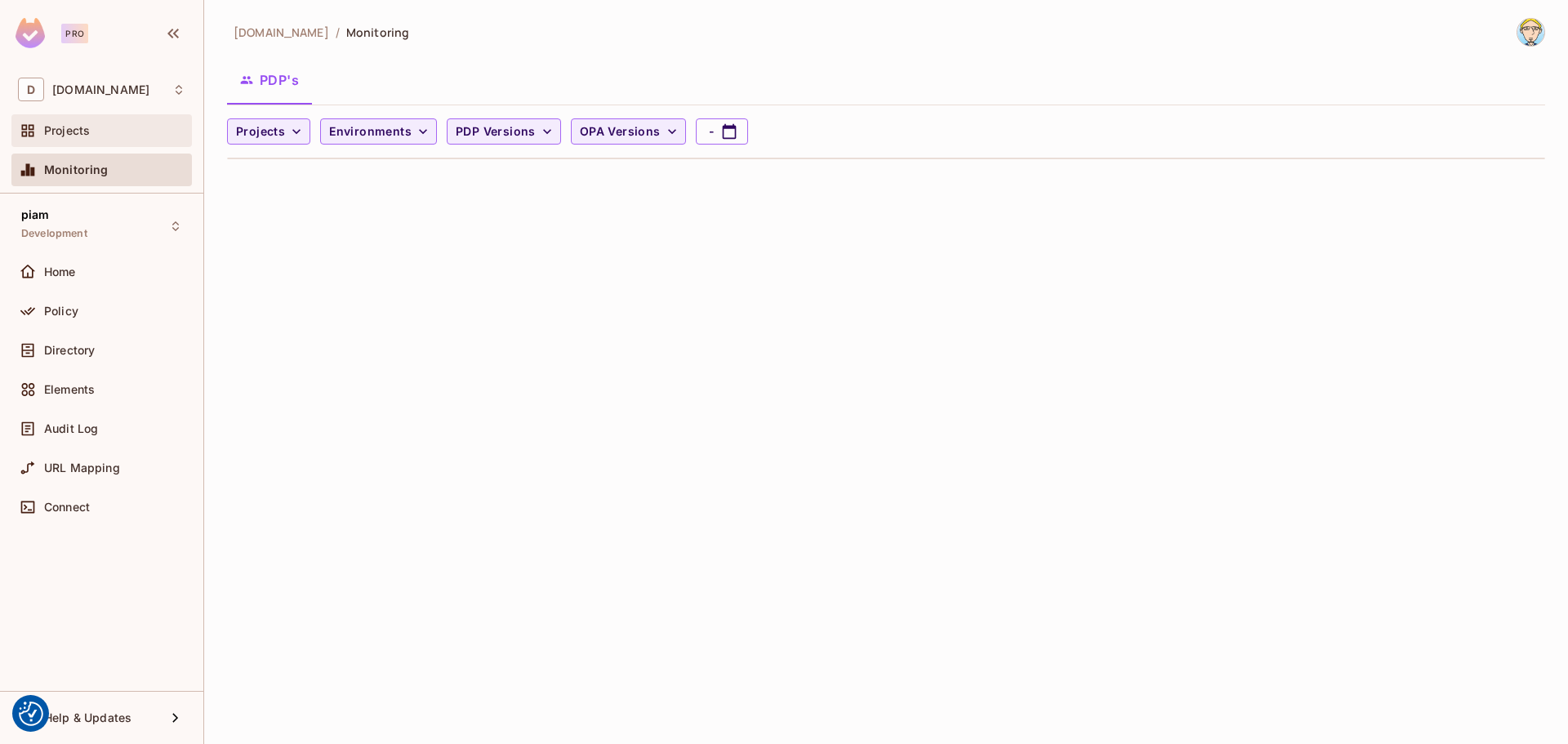
click at [68, 137] on span "Projects" at bounding box center [67, 130] width 46 height 13
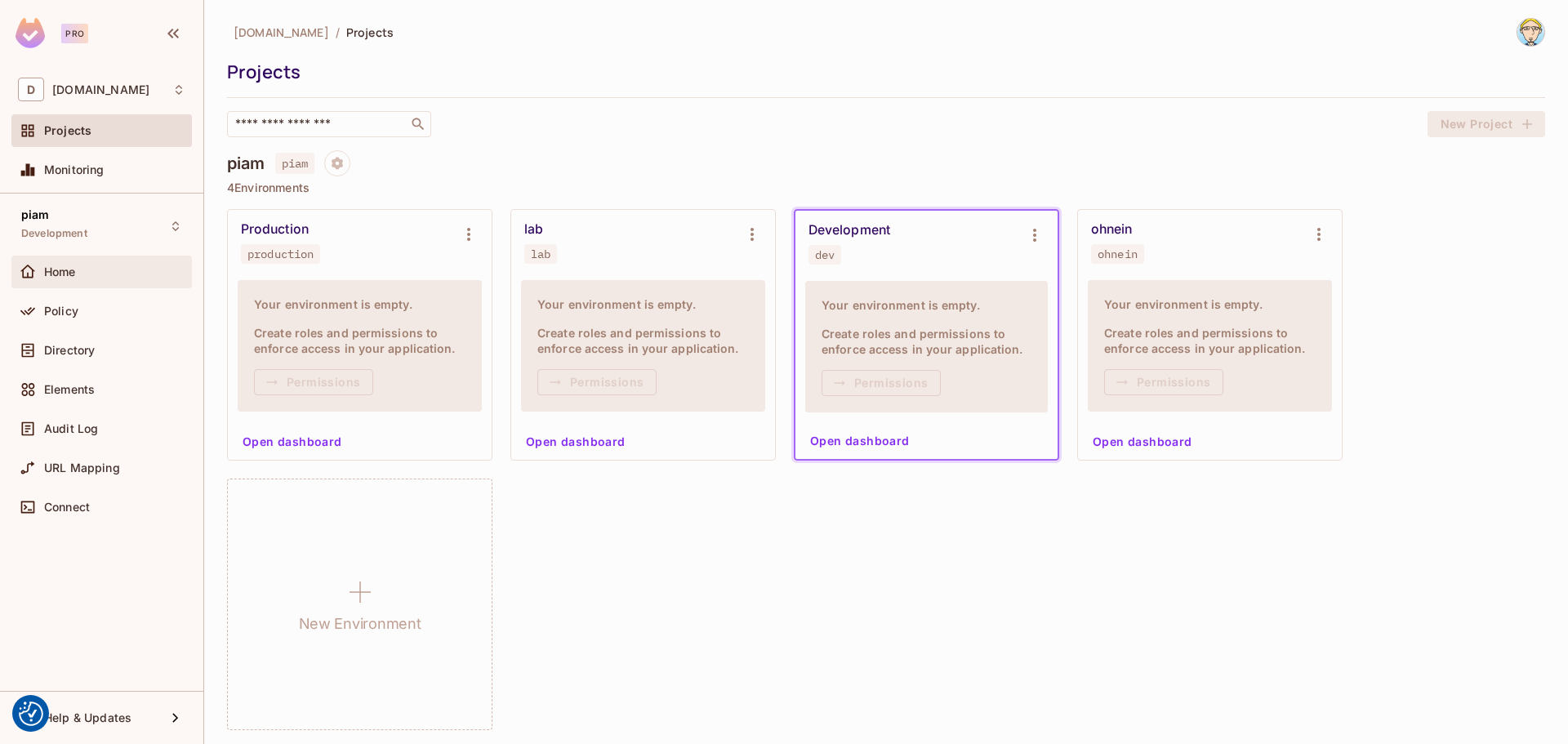
click at [105, 281] on div "Home" at bounding box center [102, 272] width 167 height 20
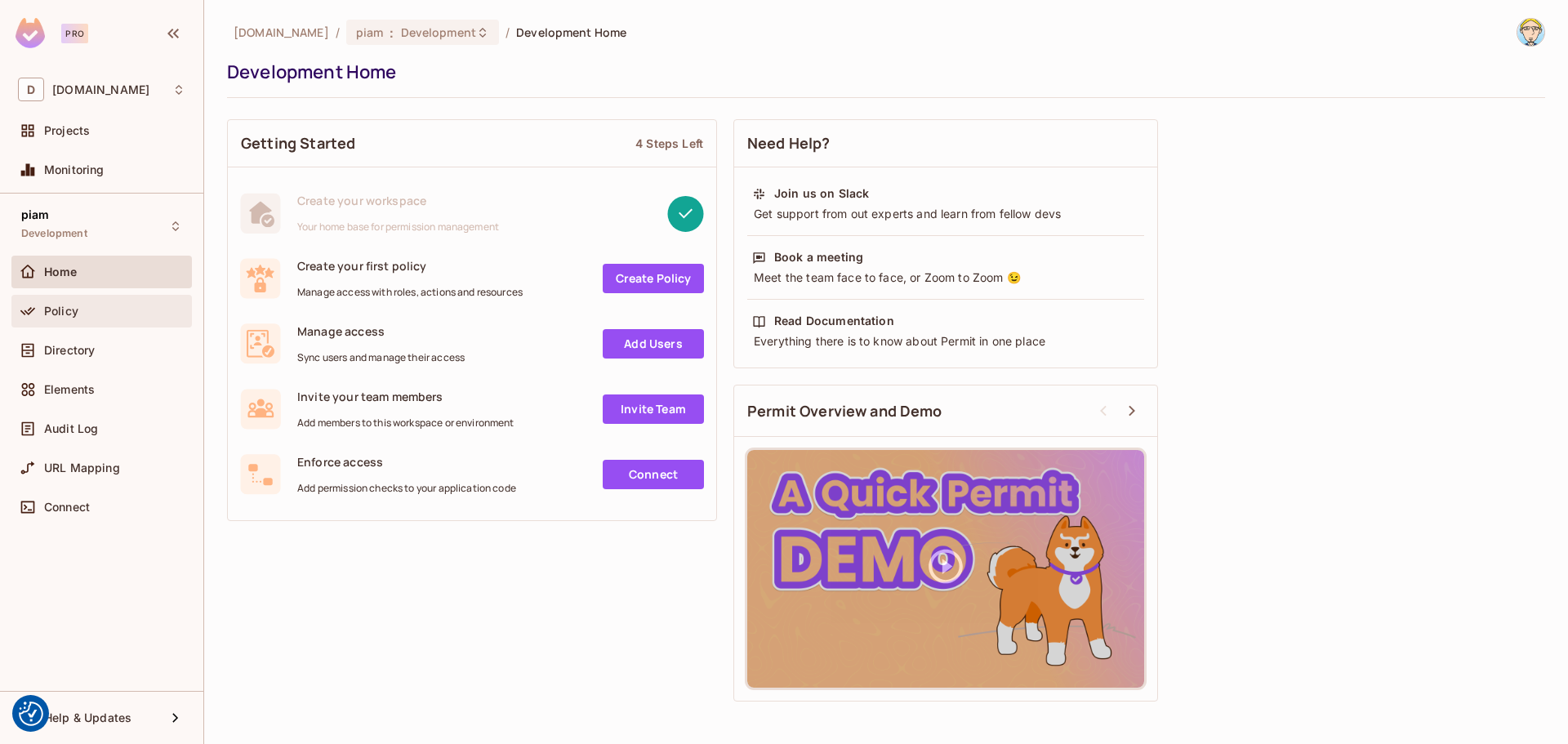
click at [95, 320] on div "Policy" at bounding box center [102, 311] width 167 height 20
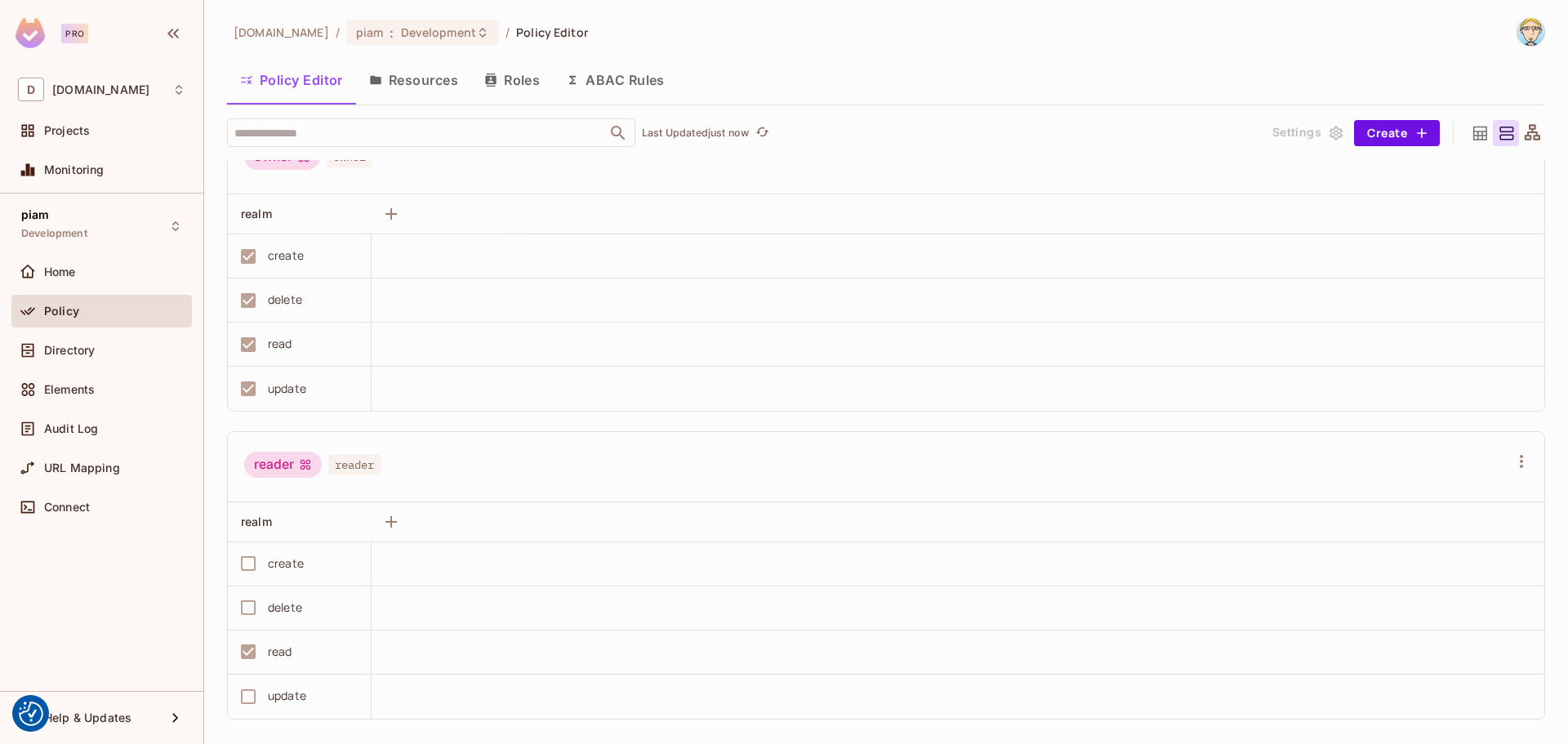
scroll to position [360, 0]
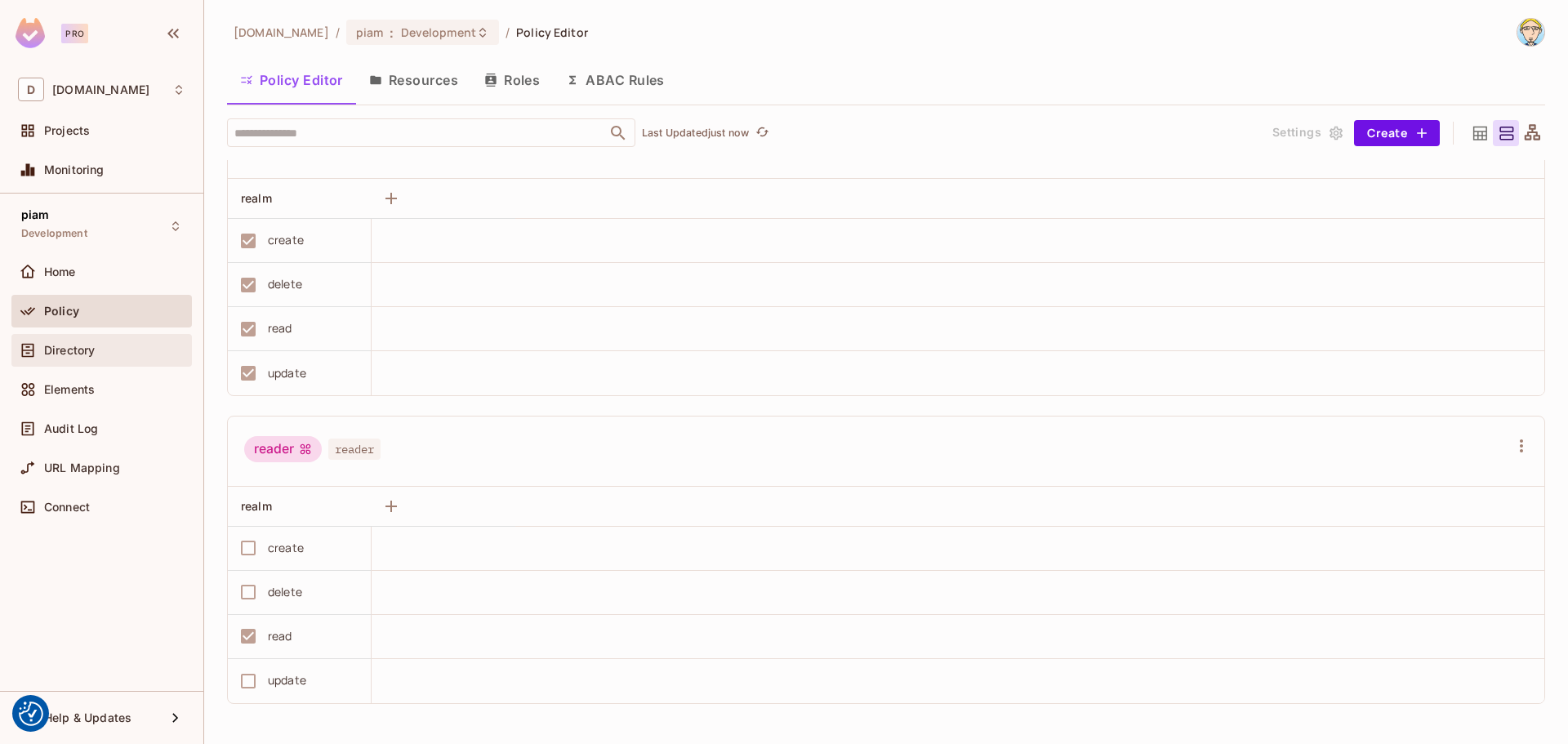
click at [127, 350] on div "Directory" at bounding box center [115, 351] width 141 height 13
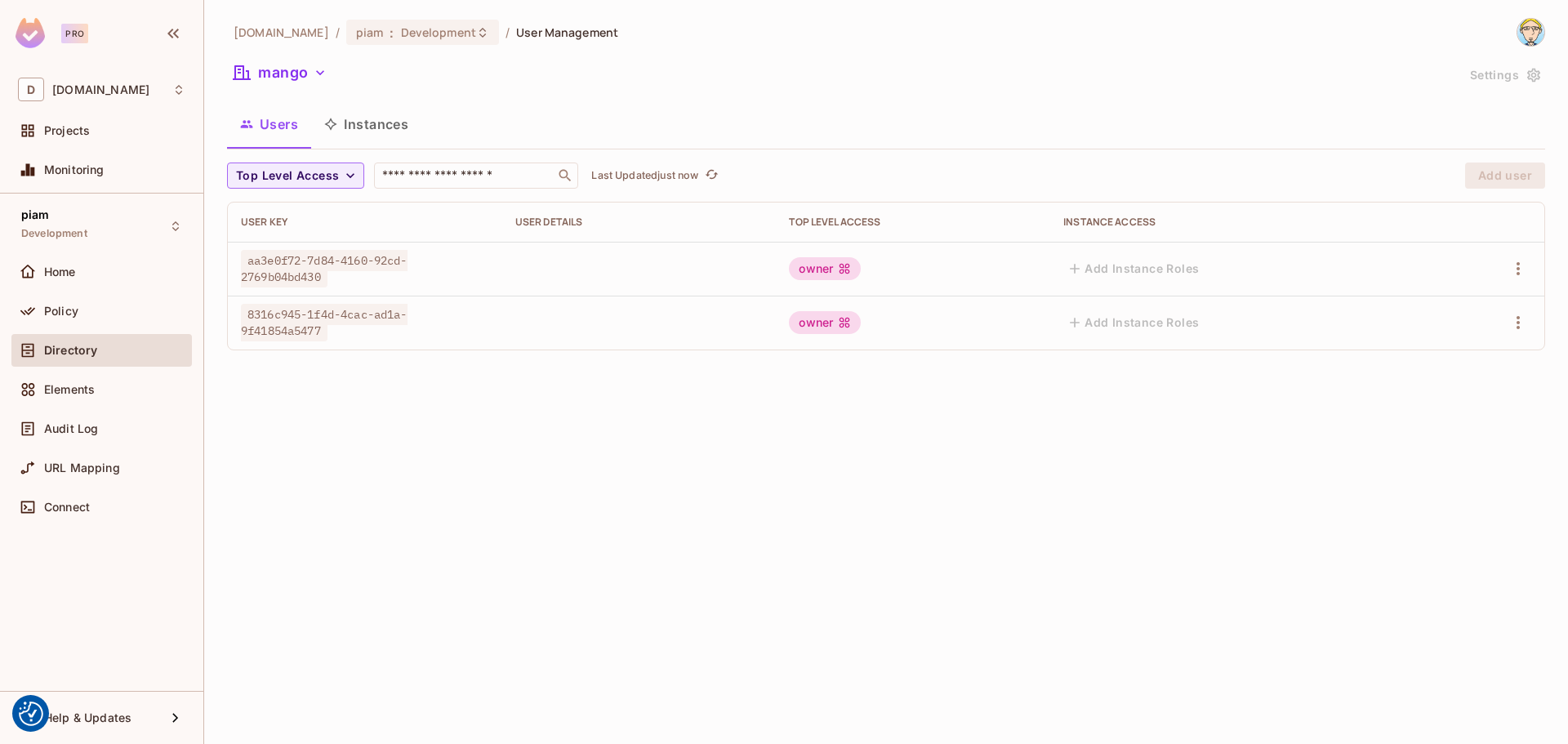
click at [356, 127] on button "Instances" at bounding box center [366, 125] width 111 height 41
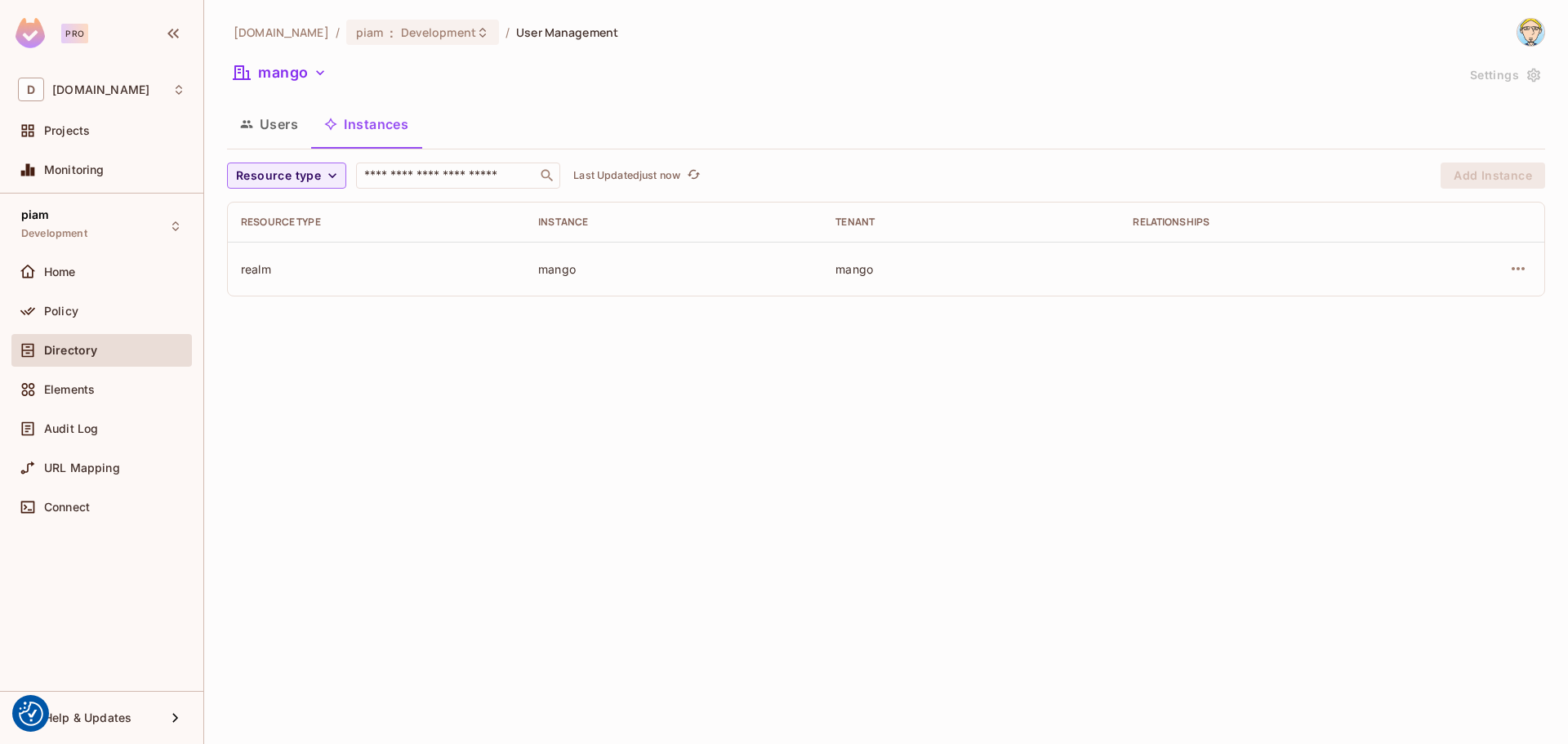
click at [285, 120] on button "Users" at bounding box center [269, 125] width 84 height 41
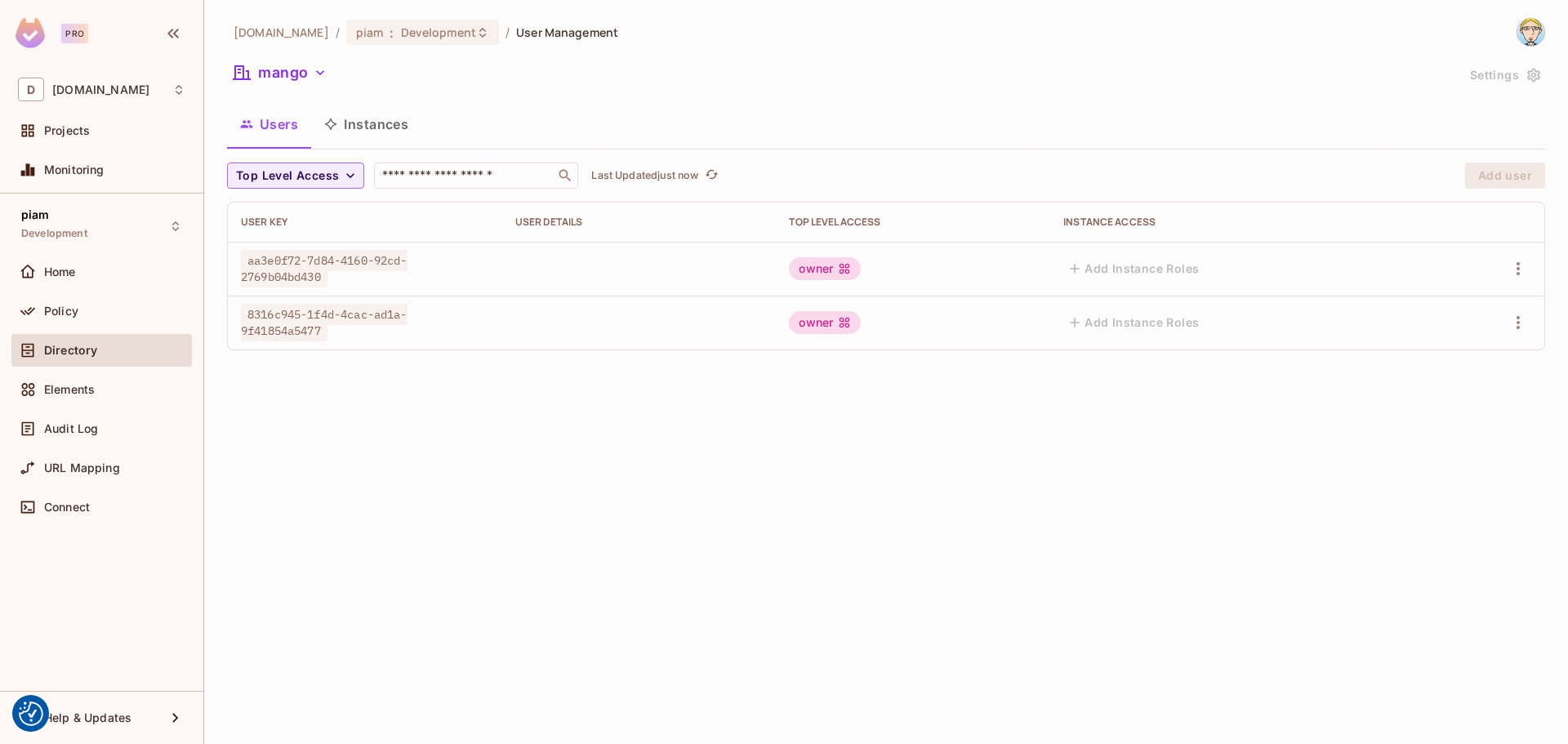
click at [1535, 43] on img at bounding box center [1531, 32] width 27 height 27
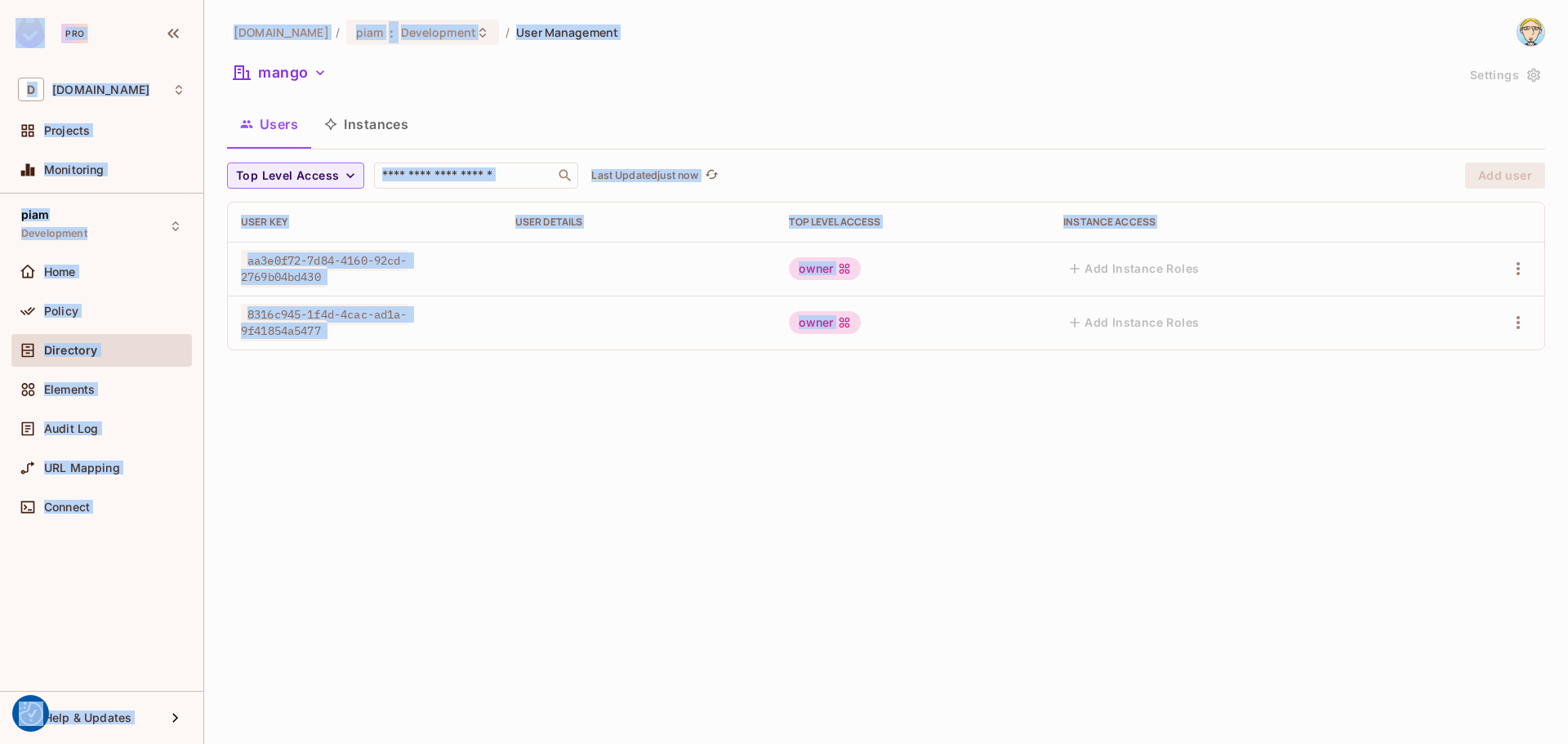
click at [1527, 31] on img at bounding box center [1531, 32] width 27 height 27
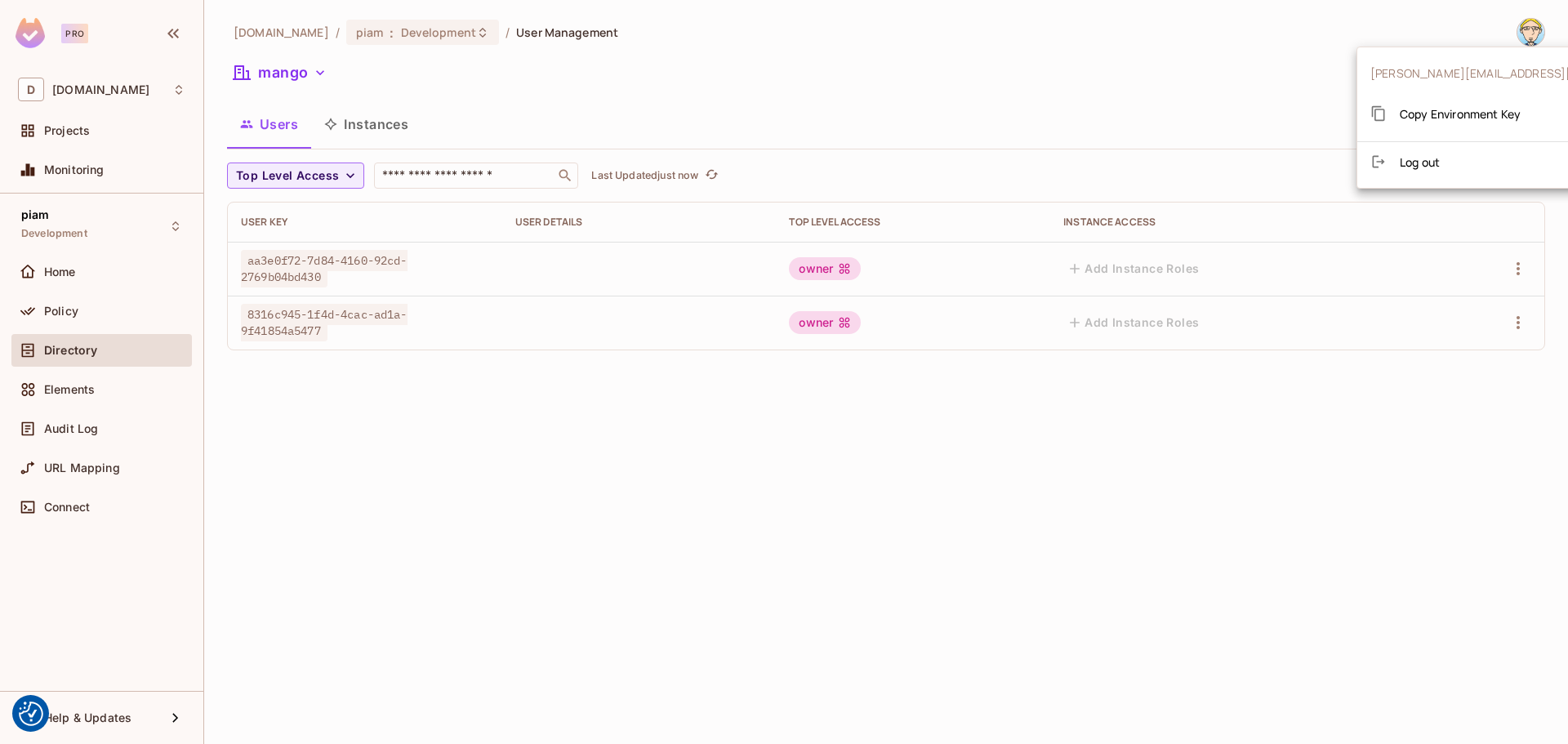
click at [650, 136] on div at bounding box center [784, 372] width 1568 height 744
click at [1541, 37] on img at bounding box center [1531, 32] width 27 height 27
click at [1470, 107] on span "Copy Environment Key" at bounding box center [1460, 114] width 120 height 16
click at [1527, 42] on img at bounding box center [1531, 32] width 27 height 27
click at [1438, 107] on span "Copy Environment Key" at bounding box center [1460, 114] width 120 height 16
